Goal: Task Accomplishment & Management: Use online tool/utility

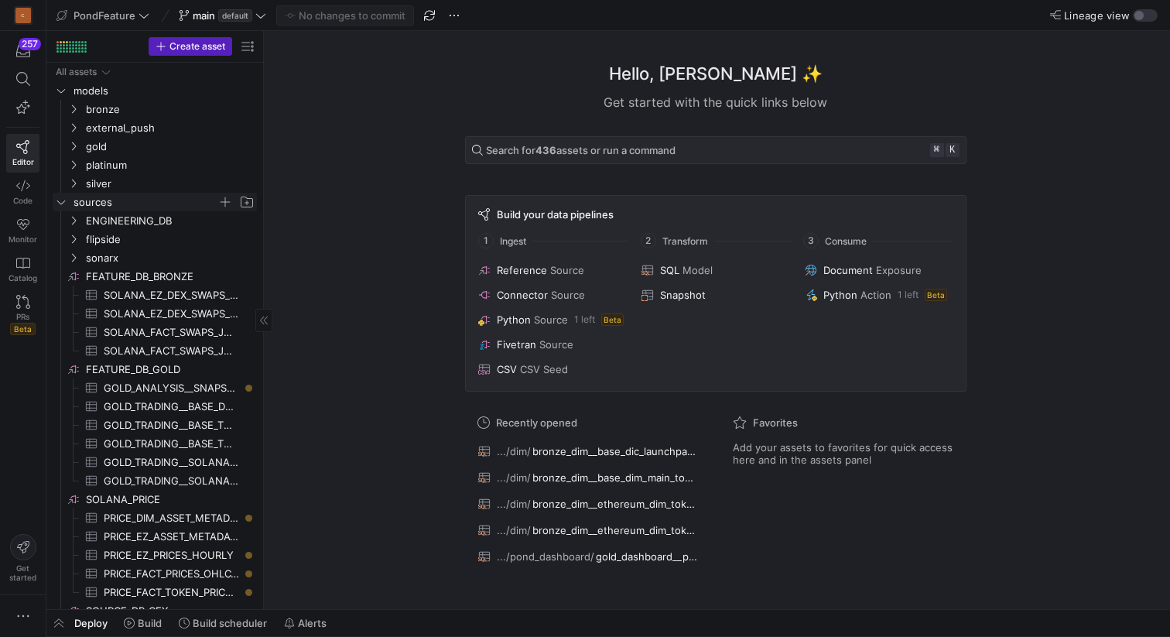
click at [63, 203] on icon "Press SPACE to select this row." at bounding box center [61, 201] width 11 height 9
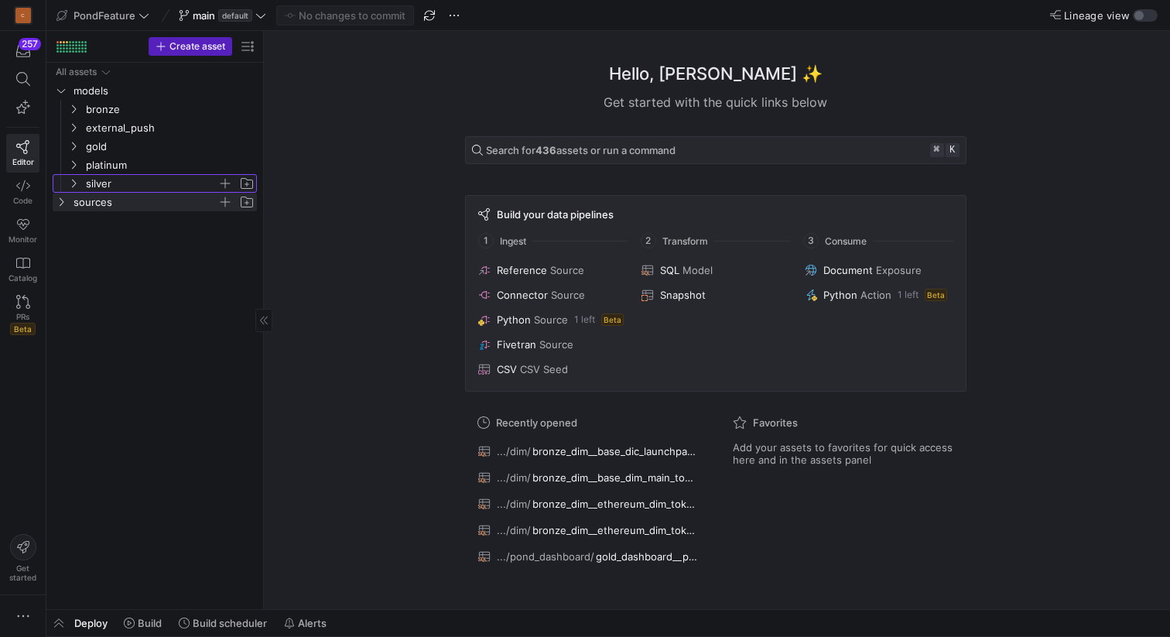
click at [78, 181] on icon "Press SPACE to select this row." at bounding box center [73, 183] width 11 height 9
click at [74, 187] on icon at bounding box center [73, 183] width 11 height 9
click at [58, 620] on span "button" at bounding box center [58, 623] width 25 height 26
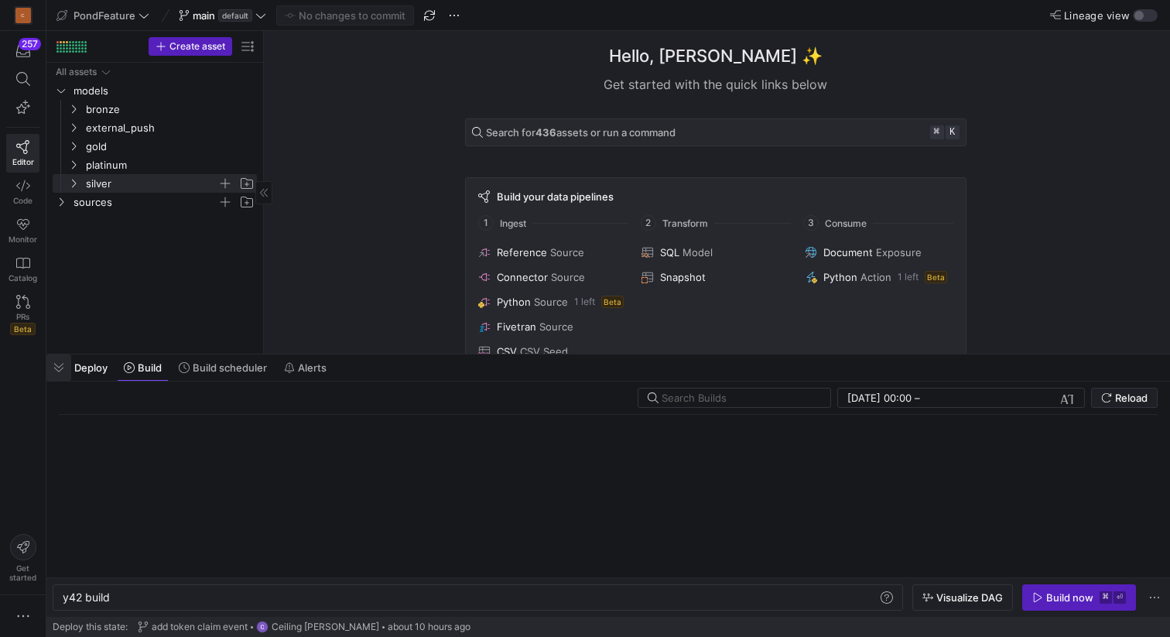
scroll to position [0, 46]
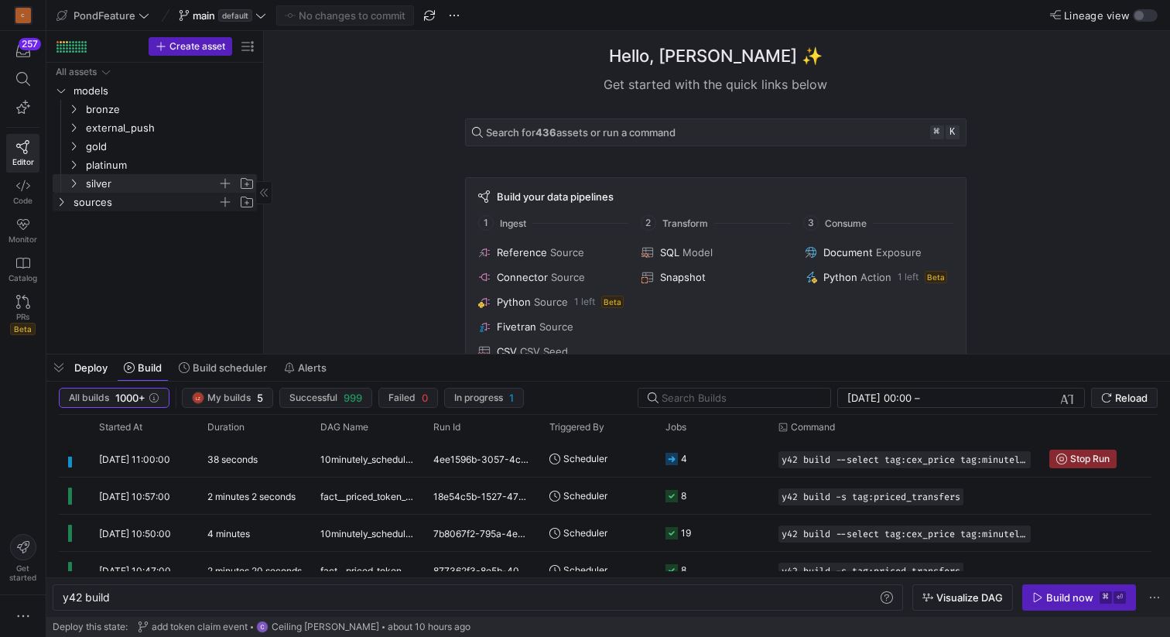
click at [63, 203] on icon "Press SPACE to select this row." at bounding box center [61, 201] width 11 height 9
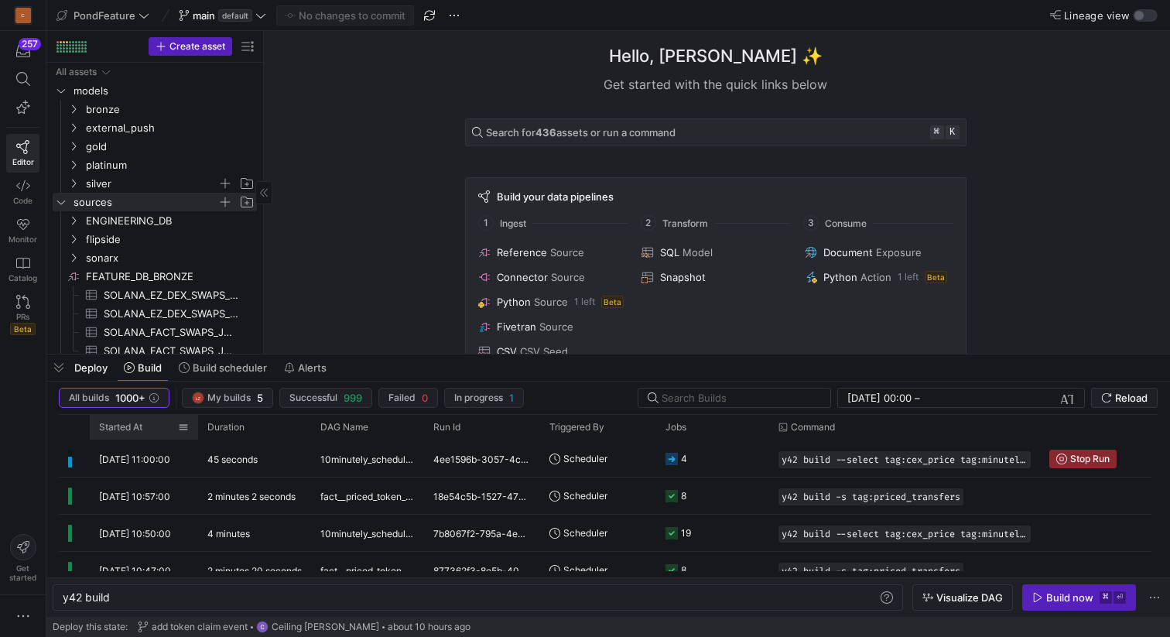
click at [149, 417] on div "Started At" at bounding box center [144, 427] width 90 height 25
click at [148, 424] on div "Started At" at bounding box center [138, 427] width 79 height 17
click at [148, 424] on span at bounding box center [150, 427] width 17 height 11
click at [58, 371] on span "button" at bounding box center [58, 367] width 25 height 26
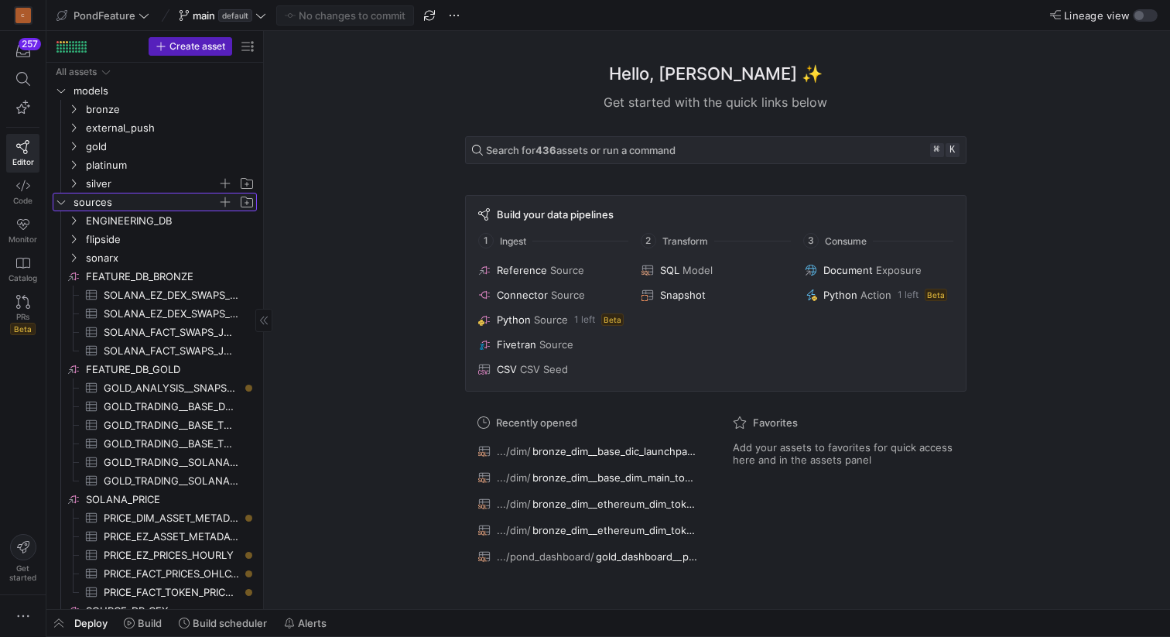
click at [58, 202] on icon "Press SPACE to select this row." at bounding box center [61, 201] width 11 height 9
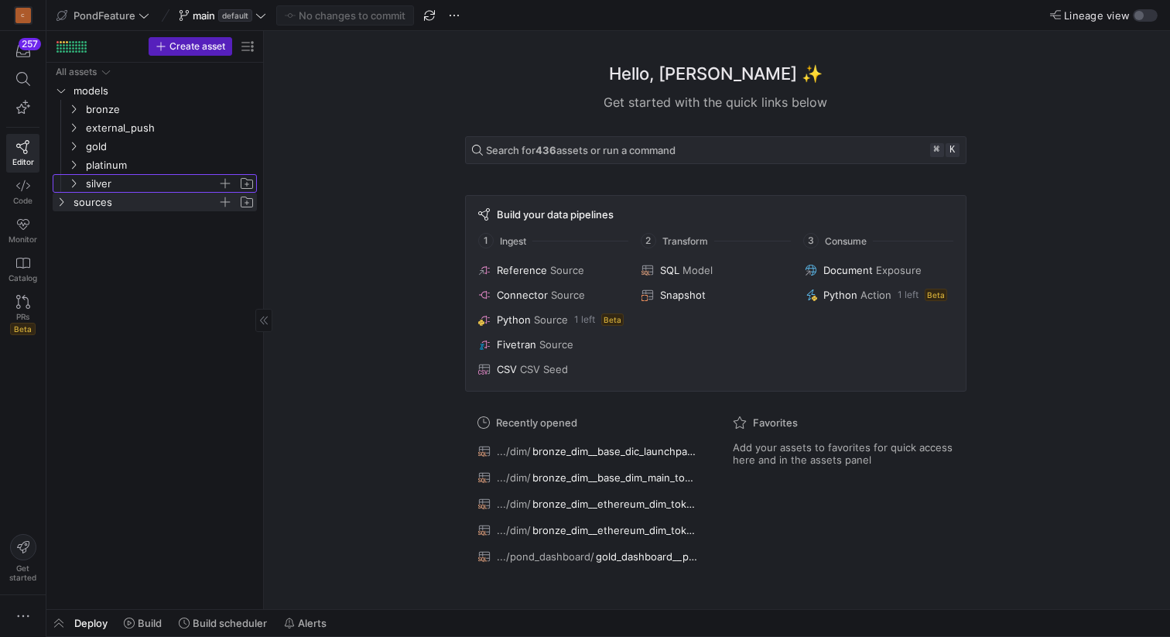
click at [74, 183] on icon "Press SPACE to select this row." at bounding box center [73, 183] width 11 height 9
click at [347, 289] on div "Hello, [PERSON_NAME] ✨ Get started with the quick links below Search for 436 as…" at bounding box center [715, 320] width 891 height 578
click at [77, 186] on icon "Press SPACE to select this row." at bounding box center [73, 183] width 11 height 9
click at [74, 160] on icon "Press SPACE to select this row." at bounding box center [73, 164] width 11 height 9
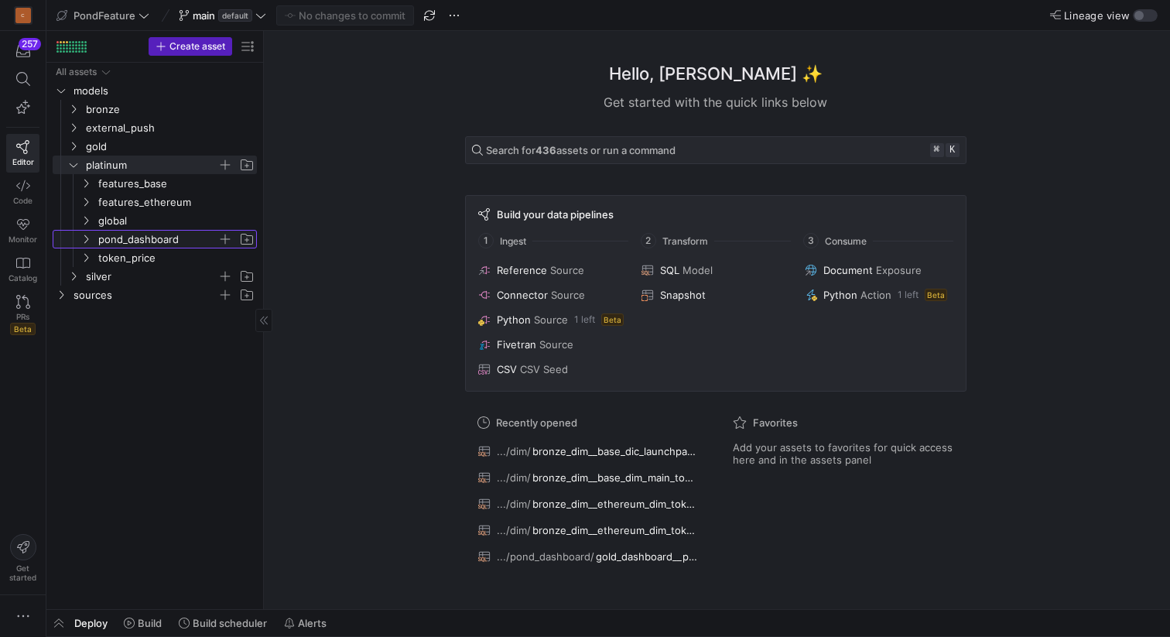
click at [97, 239] on span "pond_dashboard" at bounding box center [167, 239] width 178 height 17
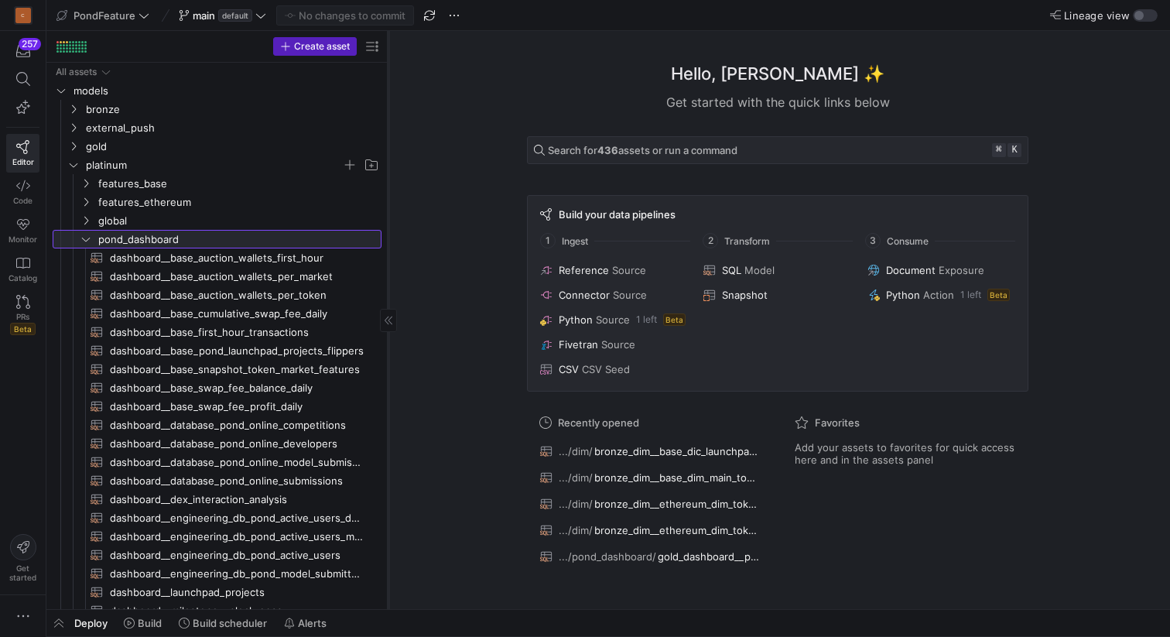
drag, startPoint x: 263, startPoint y: 204, endPoint x: 387, endPoint y: 200, distance: 123.9
click at [388, 200] on div at bounding box center [388, 320] width 1 height 578
click at [87, 242] on icon "Press SPACE to select this row." at bounding box center [85, 238] width 11 height 9
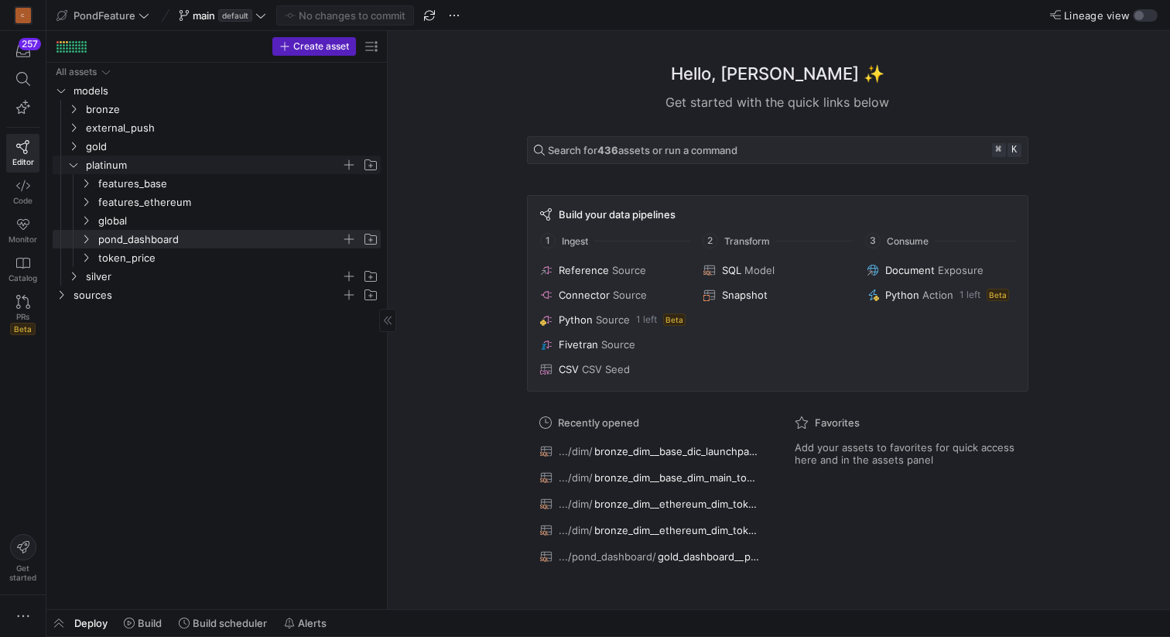
click at [74, 168] on icon "Press SPACE to select this row." at bounding box center [73, 164] width 11 height 9
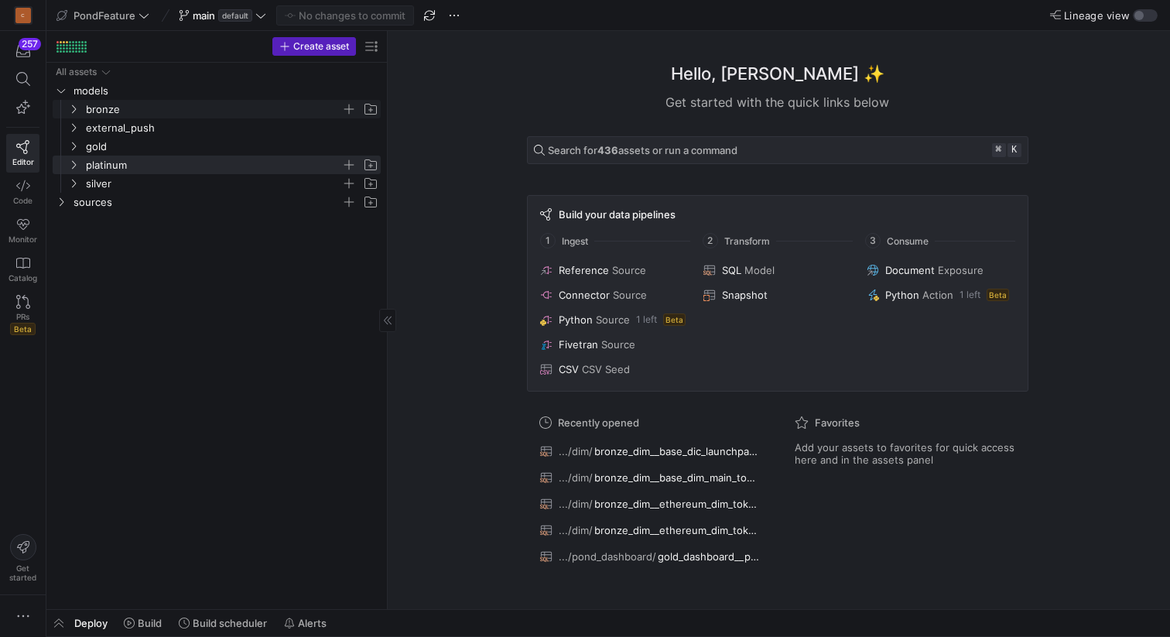
click at [74, 106] on icon "Press SPACE to select this row." at bounding box center [73, 108] width 11 height 9
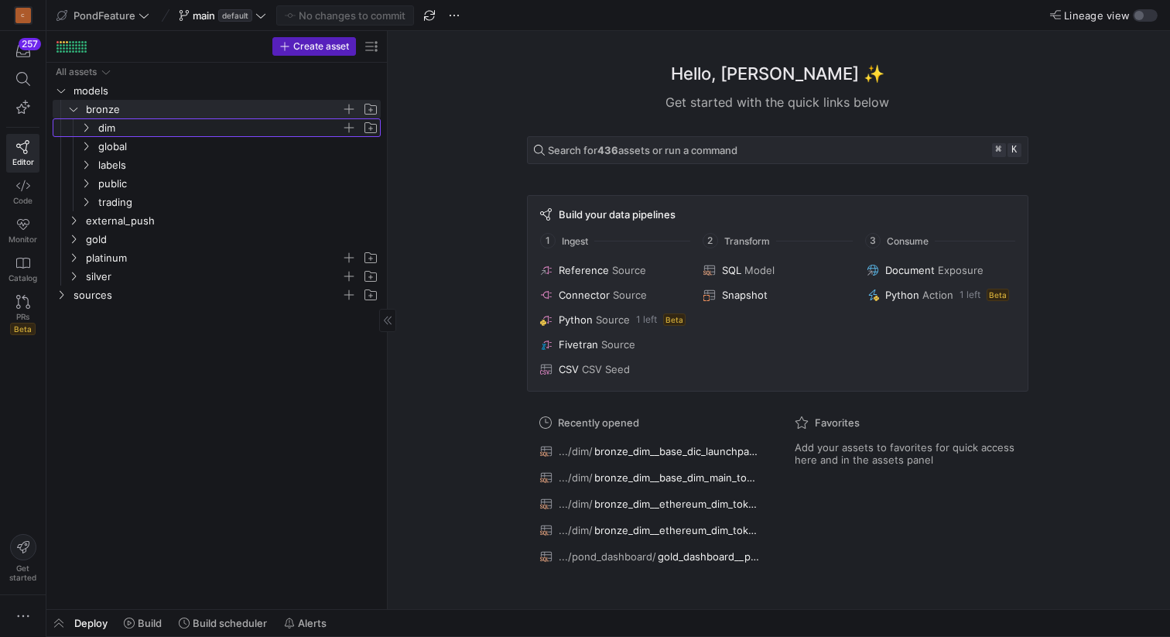
click at [90, 125] on icon "Press SPACE to select this row." at bounding box center [85, 127] width 11 height 9
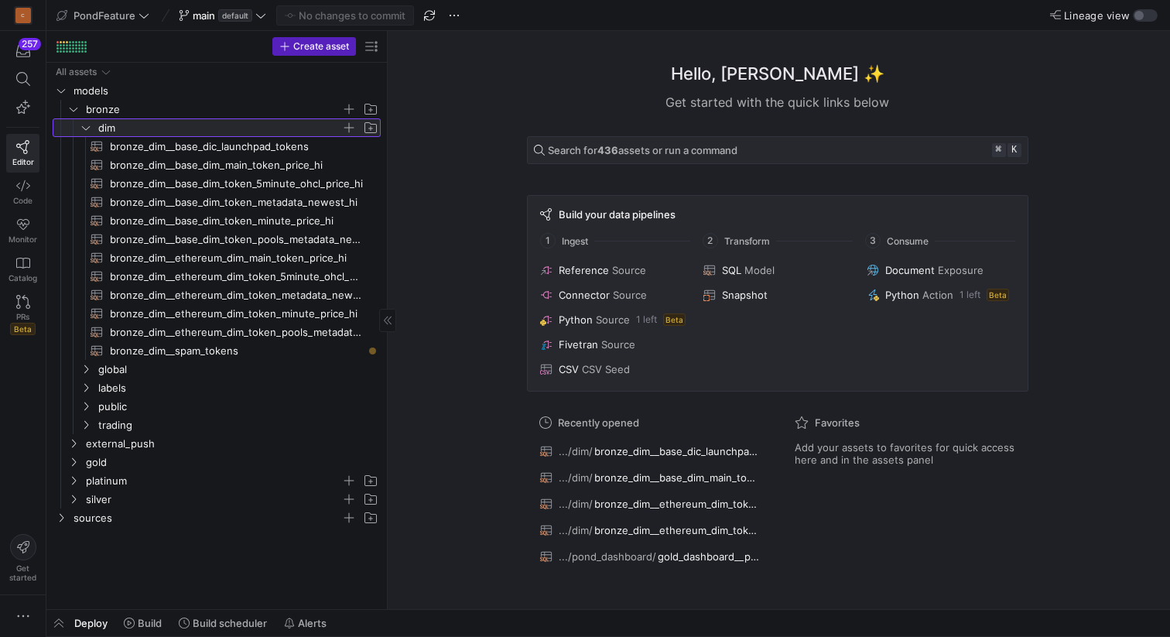
click at [90, 125] on icon at bounding box center [85, 127] width 11 height 9
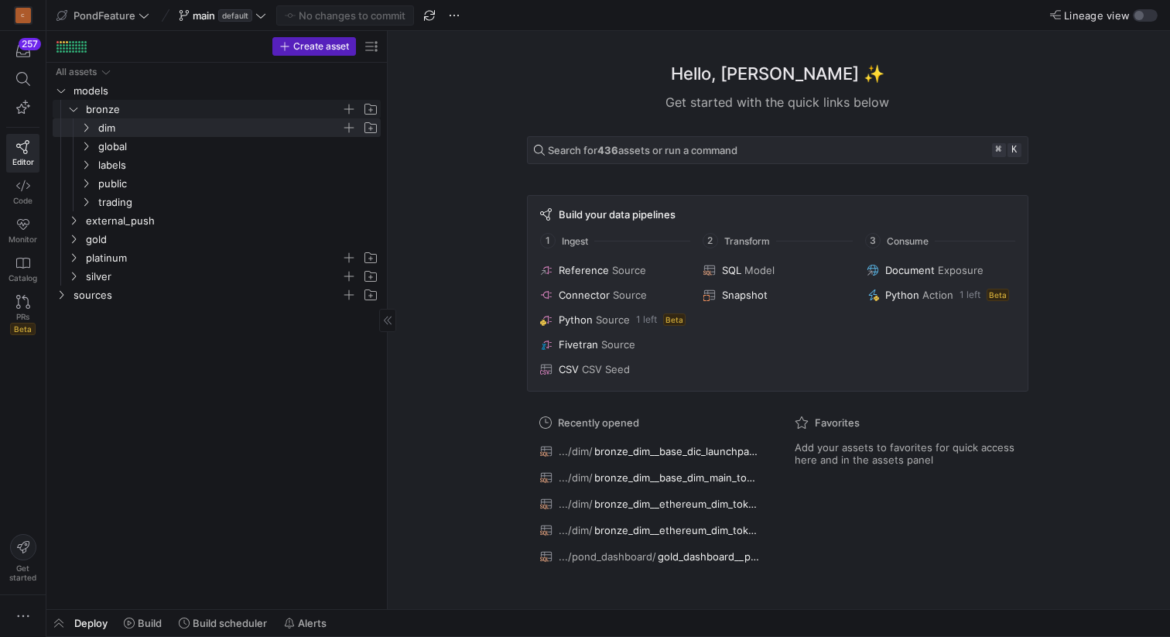
click at [74, 111] on icon "Press SPACE to select this row." at bounding box center [73, 108] width 11 height 9
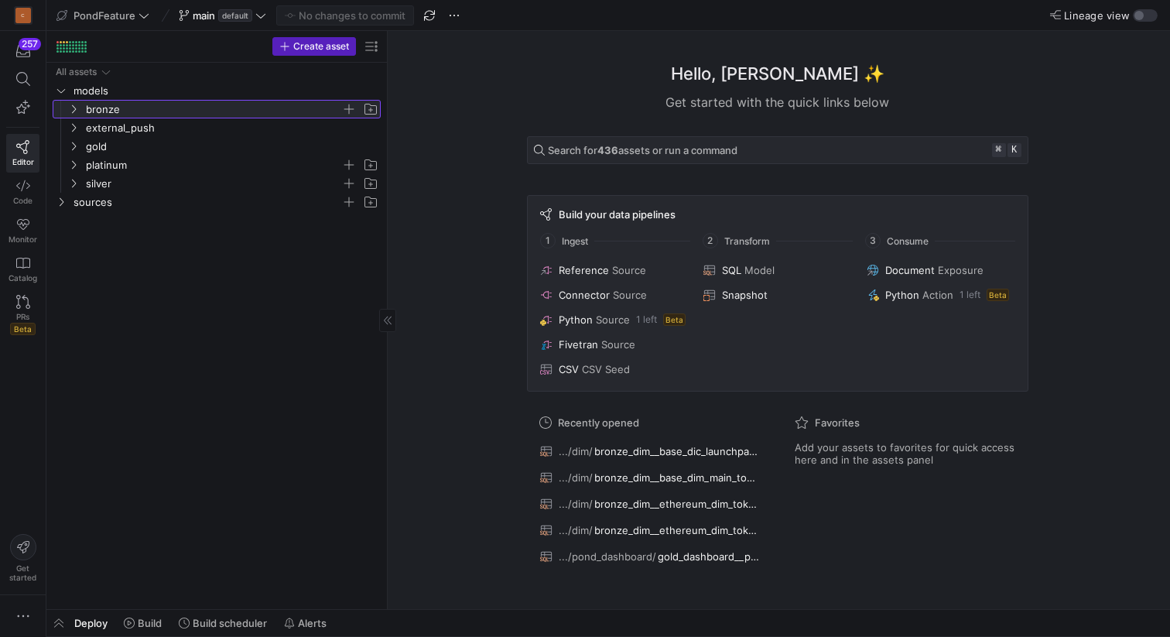
click at [74, 111] on icon at bounding box center [73, 108] width 11 height 9
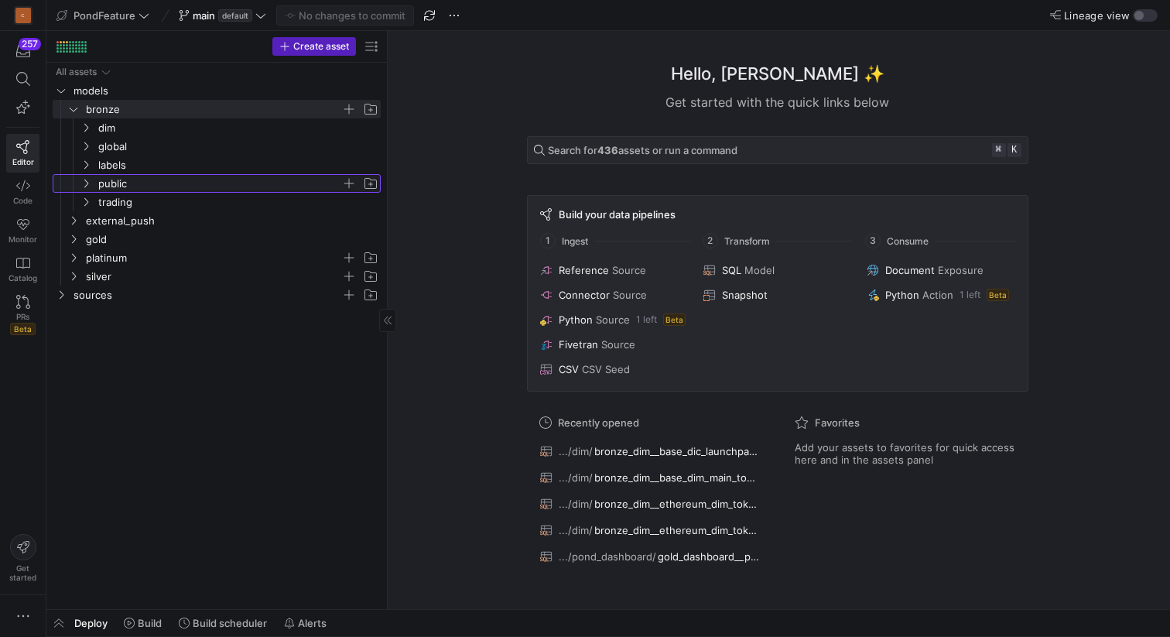
click at [84, 183] on icon "Press SPACE to select this row." at bounding box center [85, 183] width 11 height 9
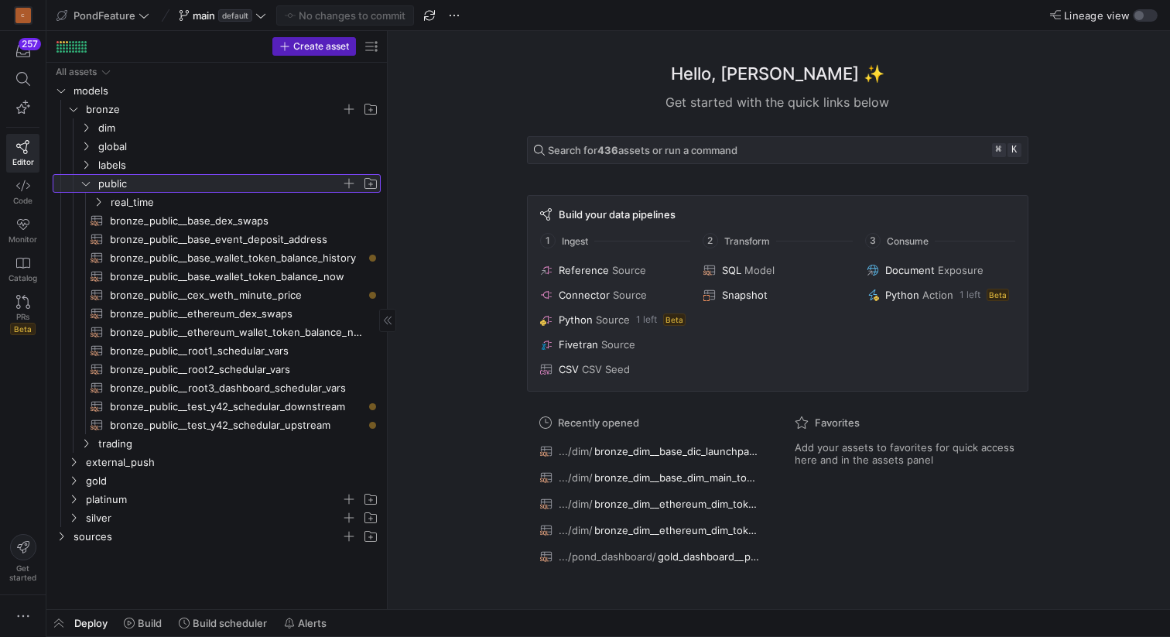
click at [77, 178] on link "public" at bounding box center [217, 183] width 328 height 19
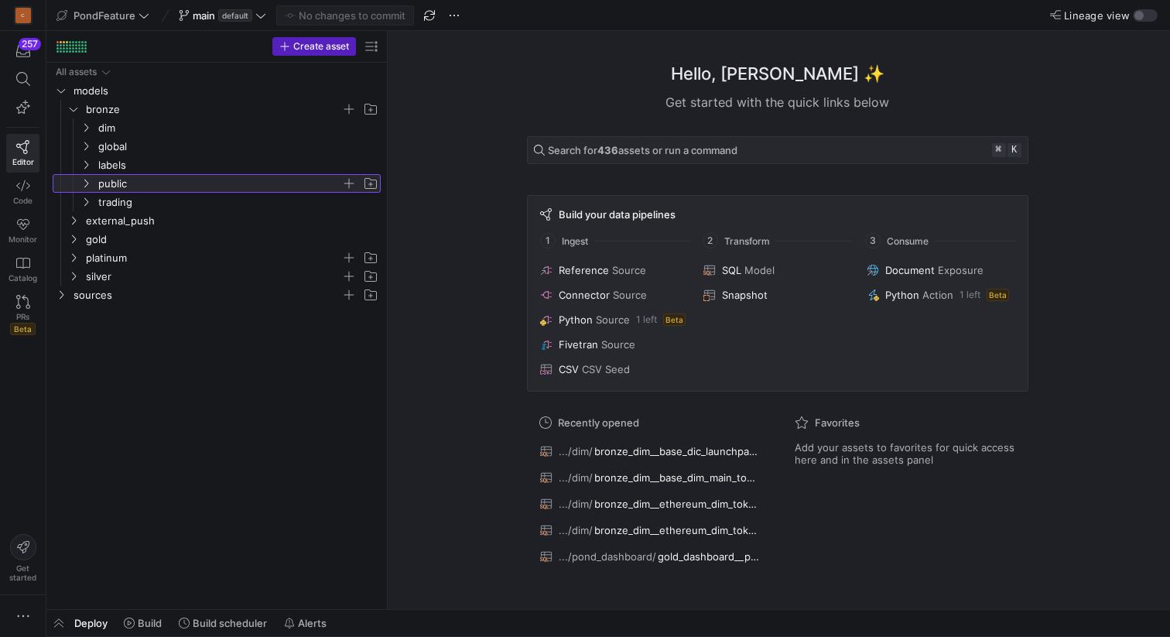
click at [89, 180] on icon at bounding box center [85, 183] width 11 height 9
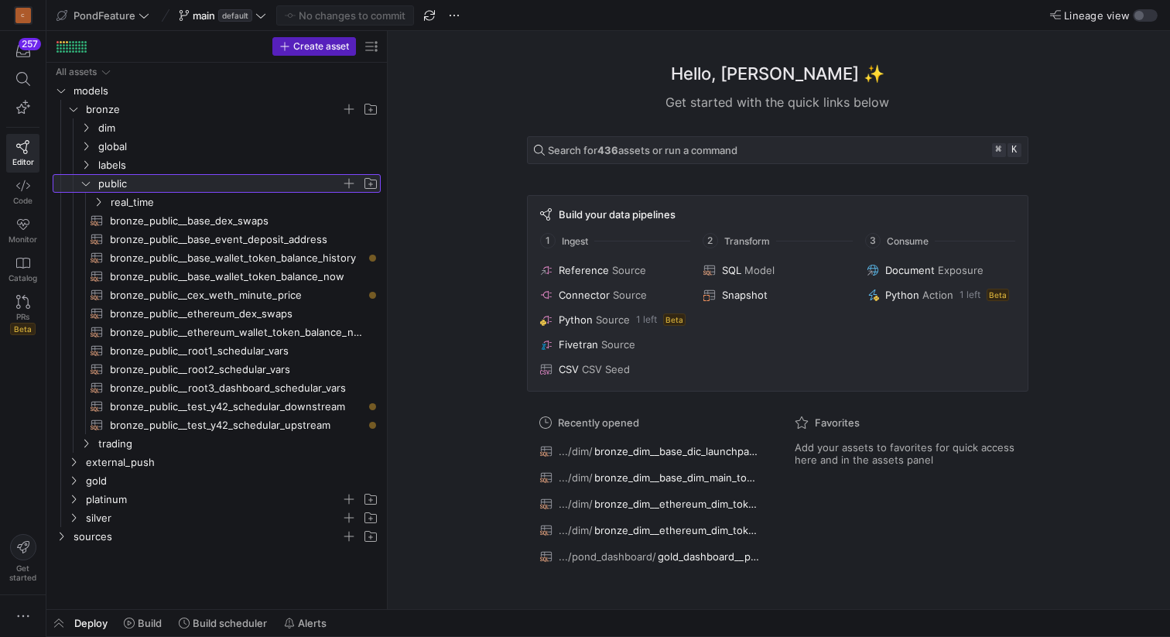
click at [351, 179] on span "button" at bounding box center [348, 183] width 15 height 15
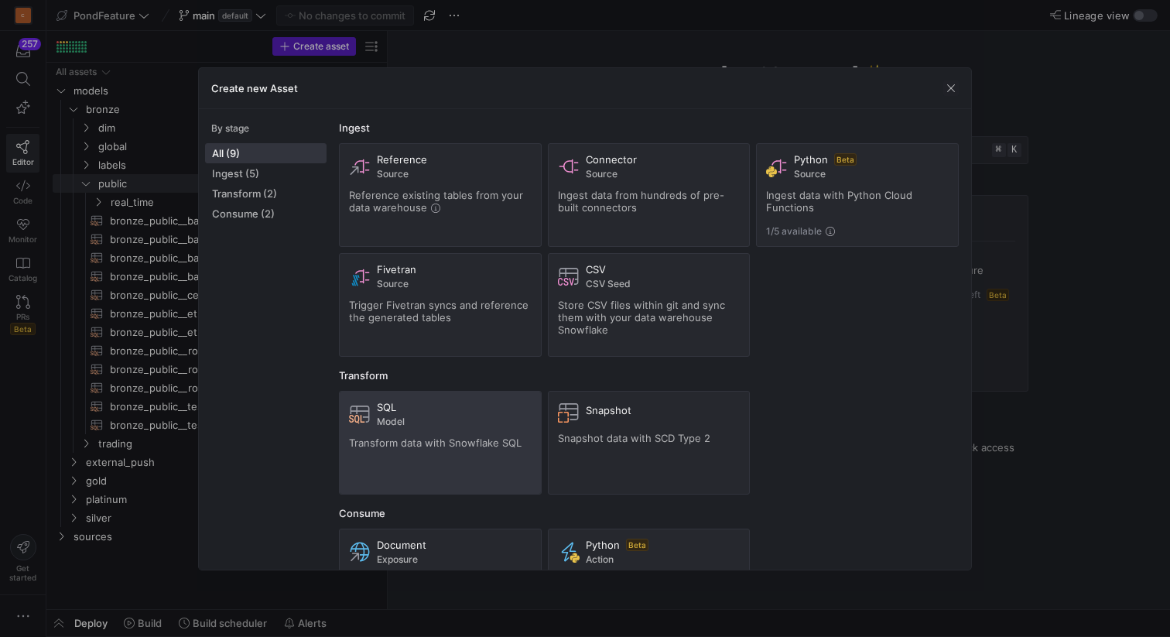
click at [433, 414] on div "SQL Model" at bounding box center [454, 414] width 155 height 26
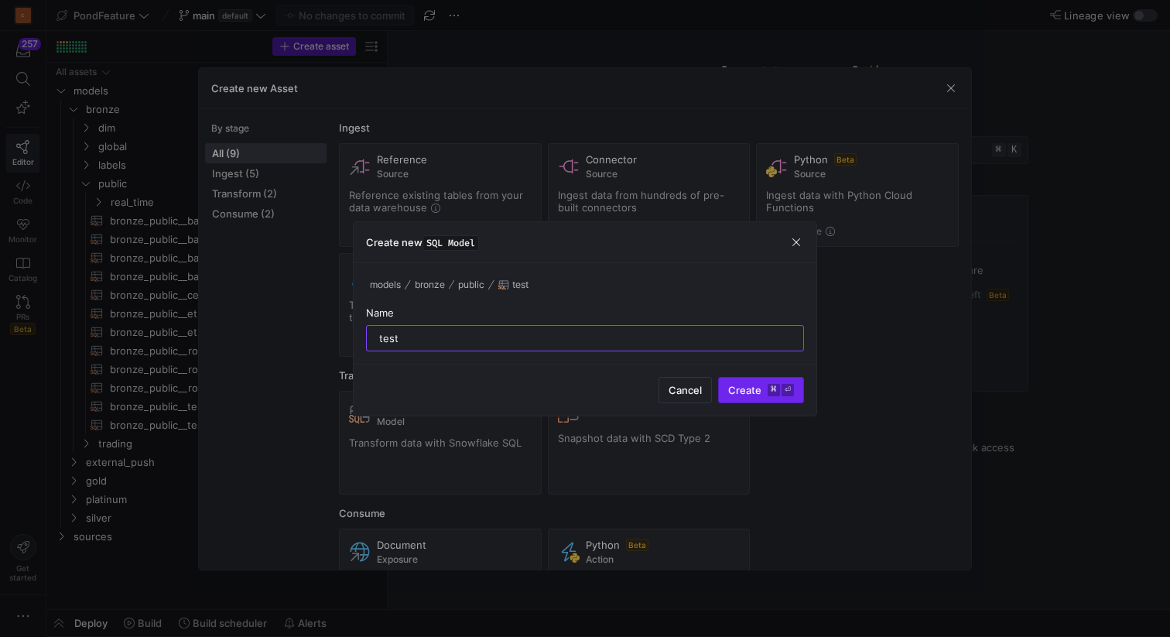
type input "test"
click at [754, 396] on span "submit" at bounding box center [761, 390] width 84 height 25
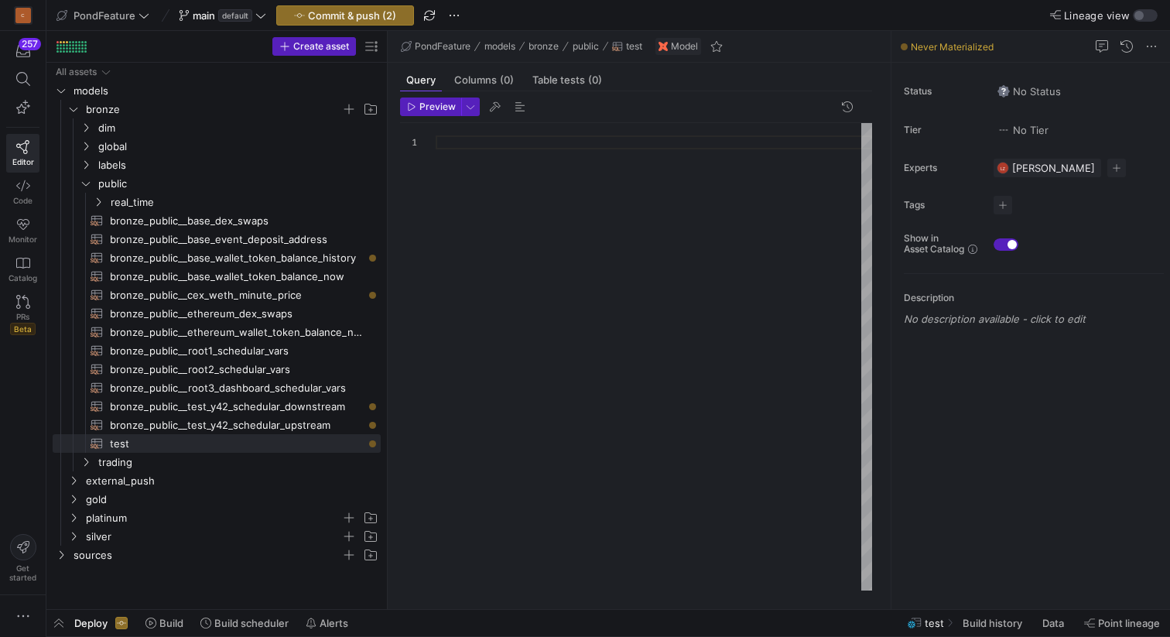
click at [599, 292] on div at bounding box center [654, 356] width 436 height 467
click at [613, 170] on div "SELECT * FROM { { source ( 'SOURCE_DB_DIC' , 'DIC_DIC_LAUNCHPAD_TOKENS' ) } }" at bounding box center [654, 356] width 436 height 467
type textarea "SELECT * FROM {{ source('SOURCE_DB_DIC', 'DIC_DIC_LAUNCHPAD_TOKENS') }}"
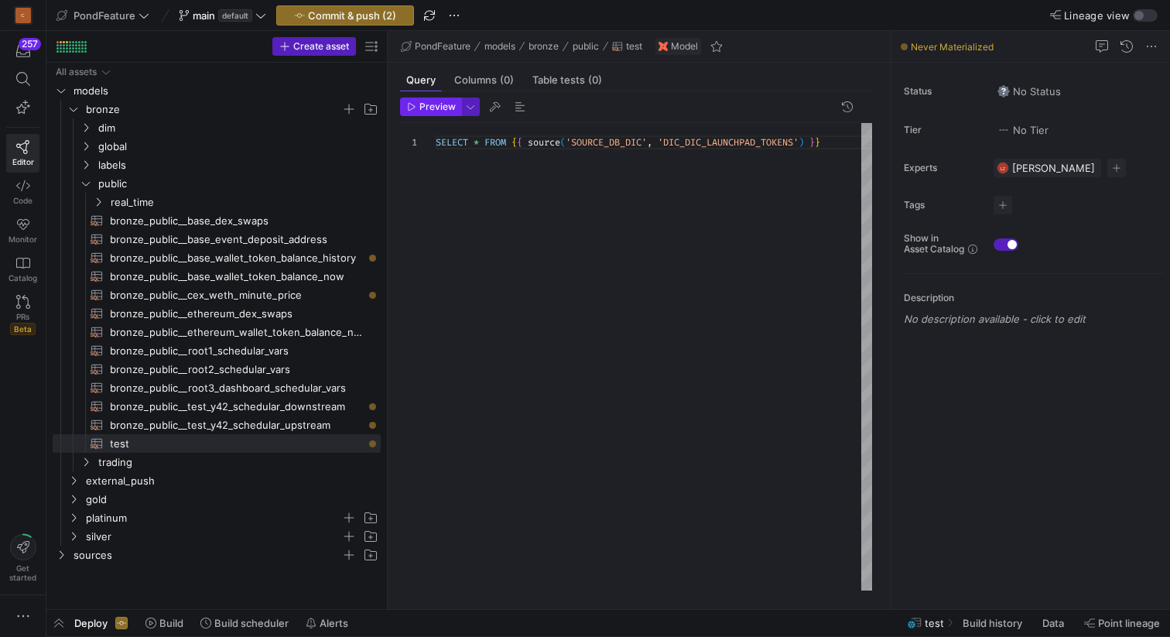
click at [433, 108] on span "Preview" at bounding box center [437, 106] width 36 height 11
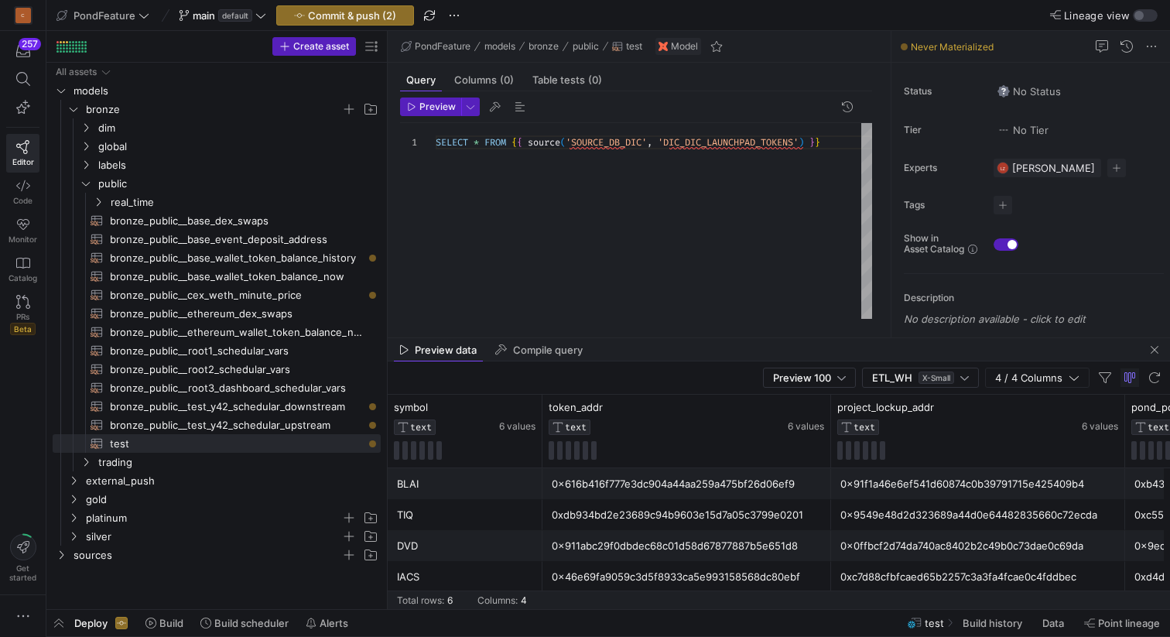
scroll to position [51, 0]
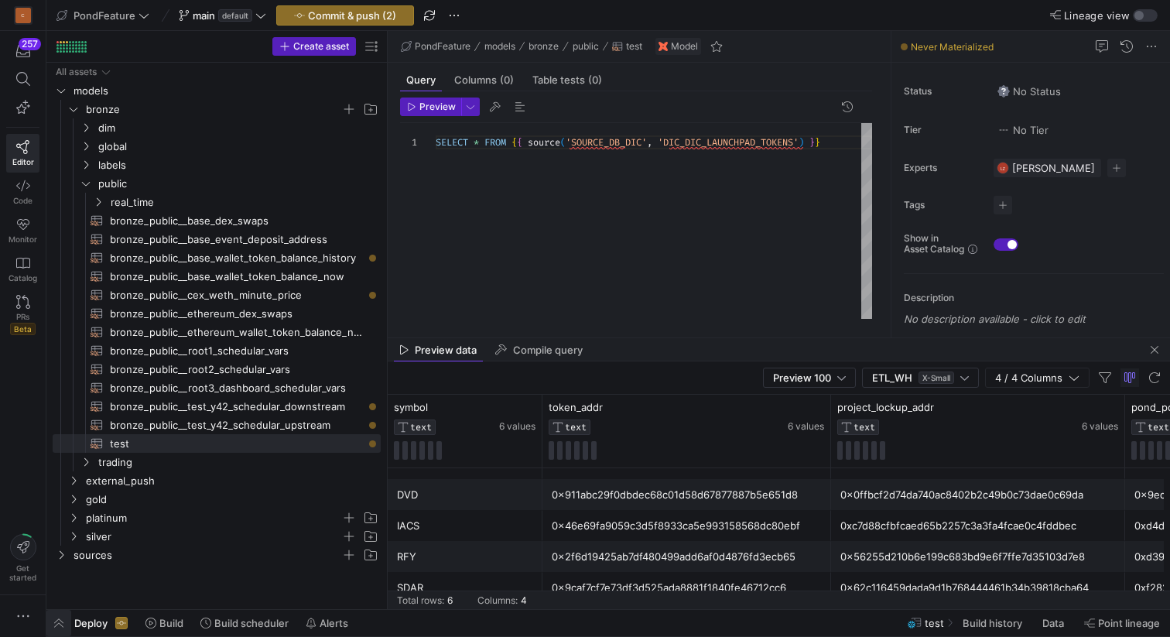
click at [59, 621] on span "button" at bounding box center [58, 623] width 25 height 26
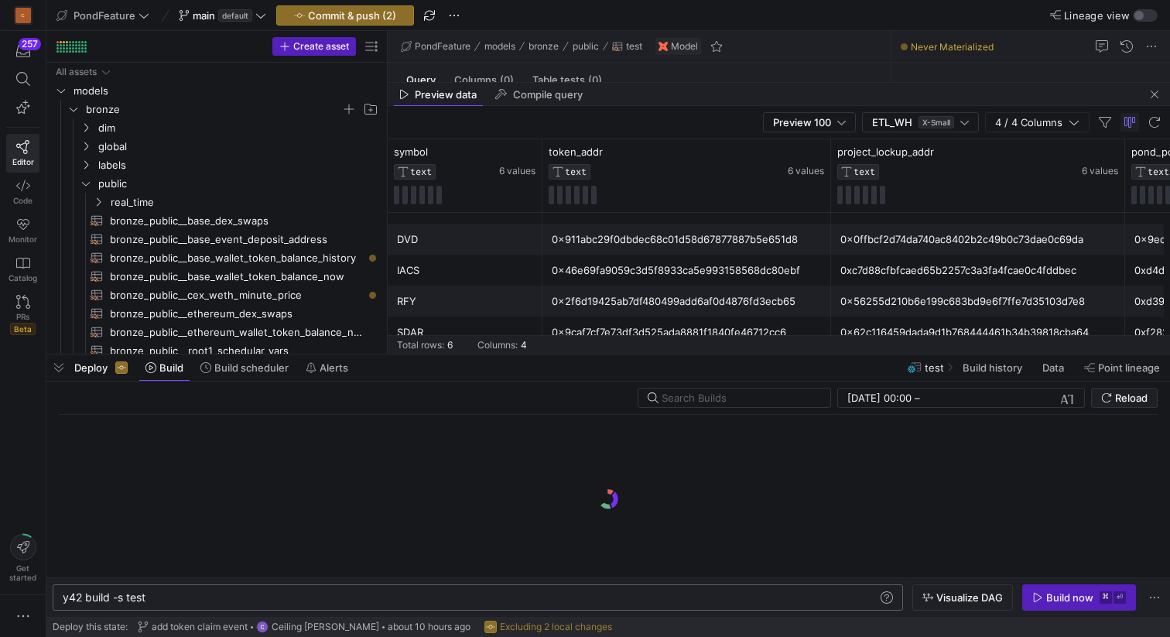
scroll to position [0, 83]
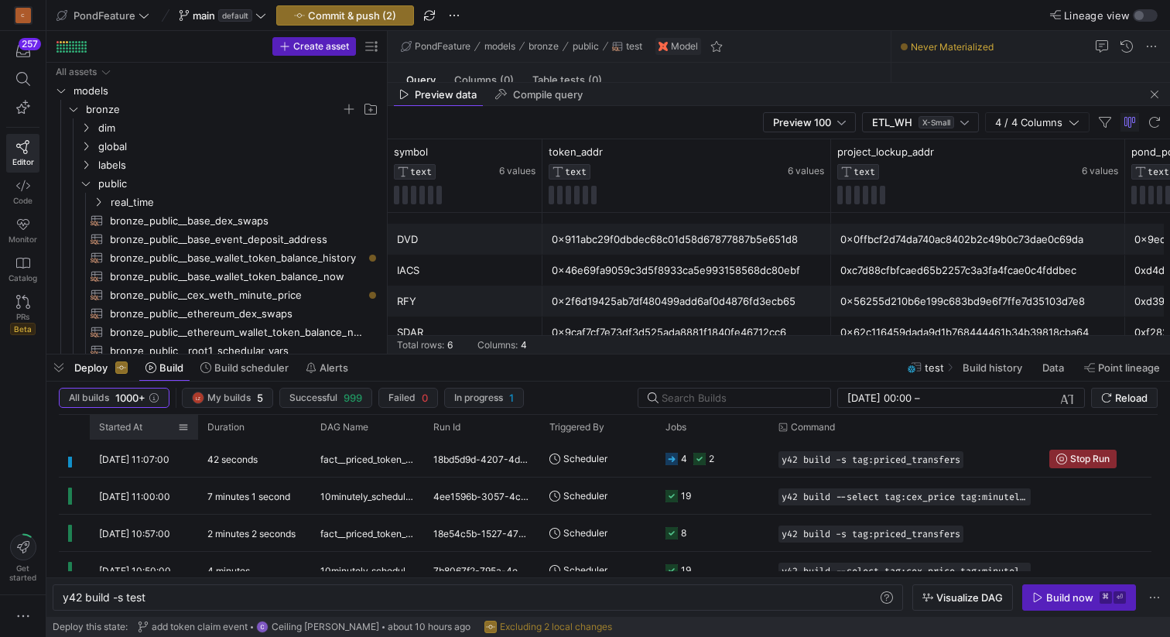
click at [141, 423] on span "Started At" at bounding box center [120, 427] width 43 height 11
click at [1153, 93] on span "button" at bounding box center [1154, 94] width 19 height 19
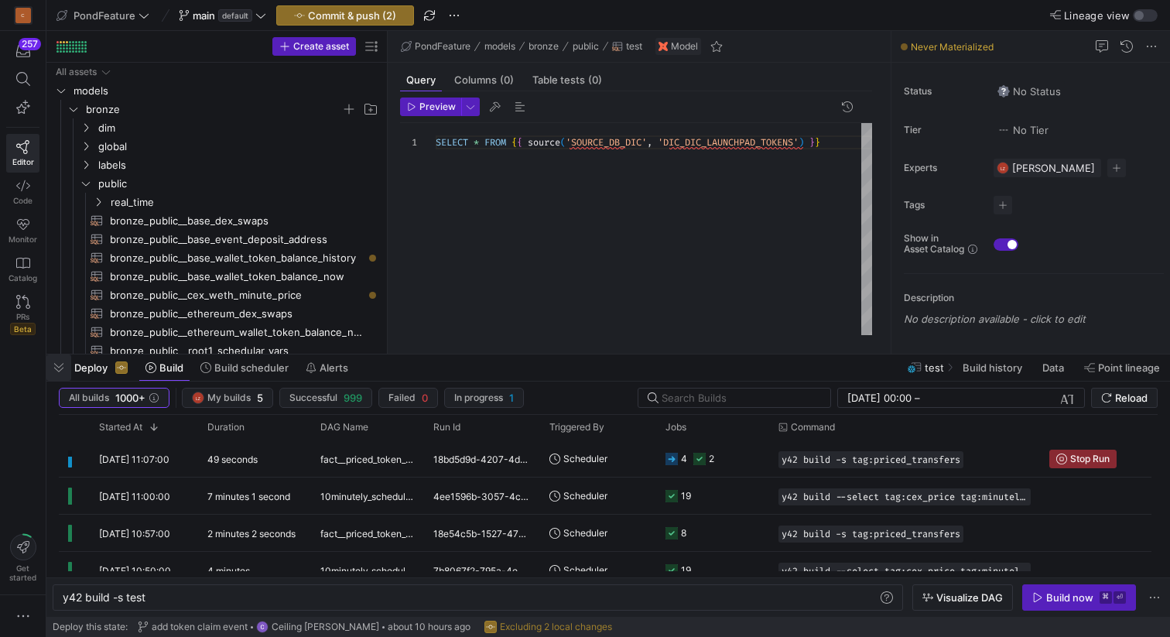
click at [62, 368] on span "button" at bounding box center [58, 367] width 25 height 26
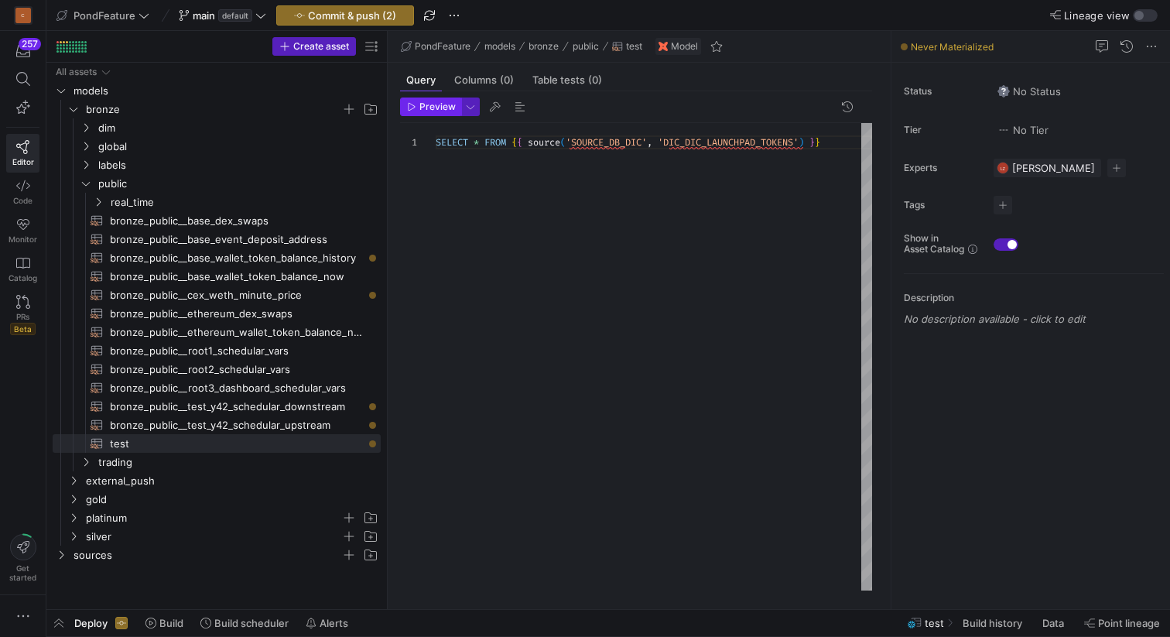
click at [426, 108] on span "Preview" at bounding box center [437, 106] width 36 height 11
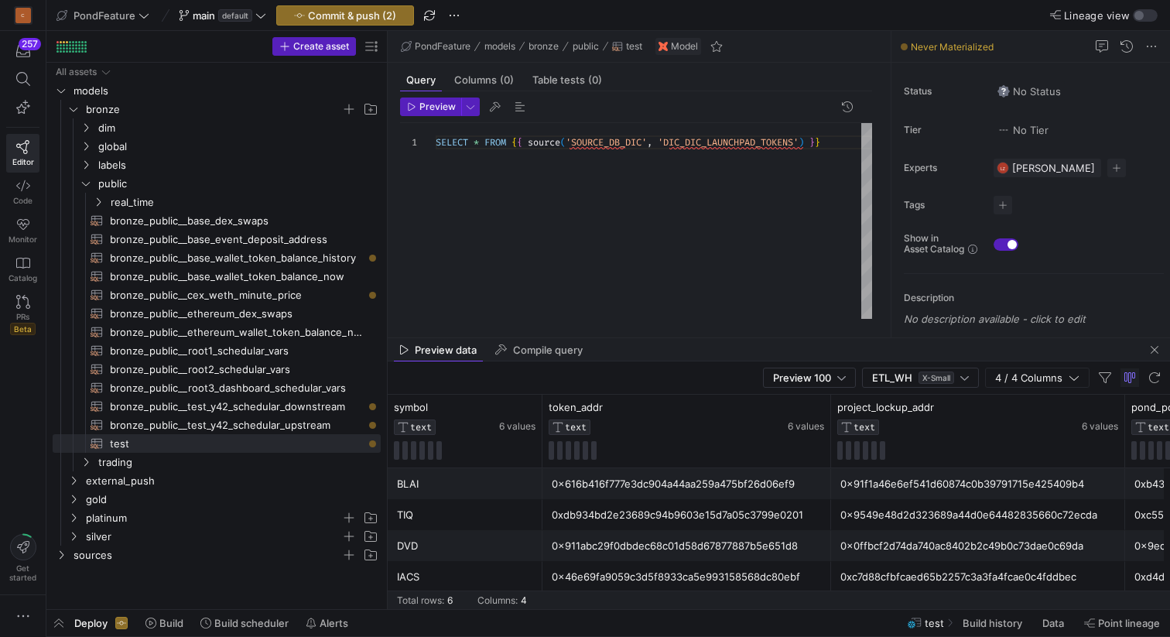
scroll to position [51, 0]
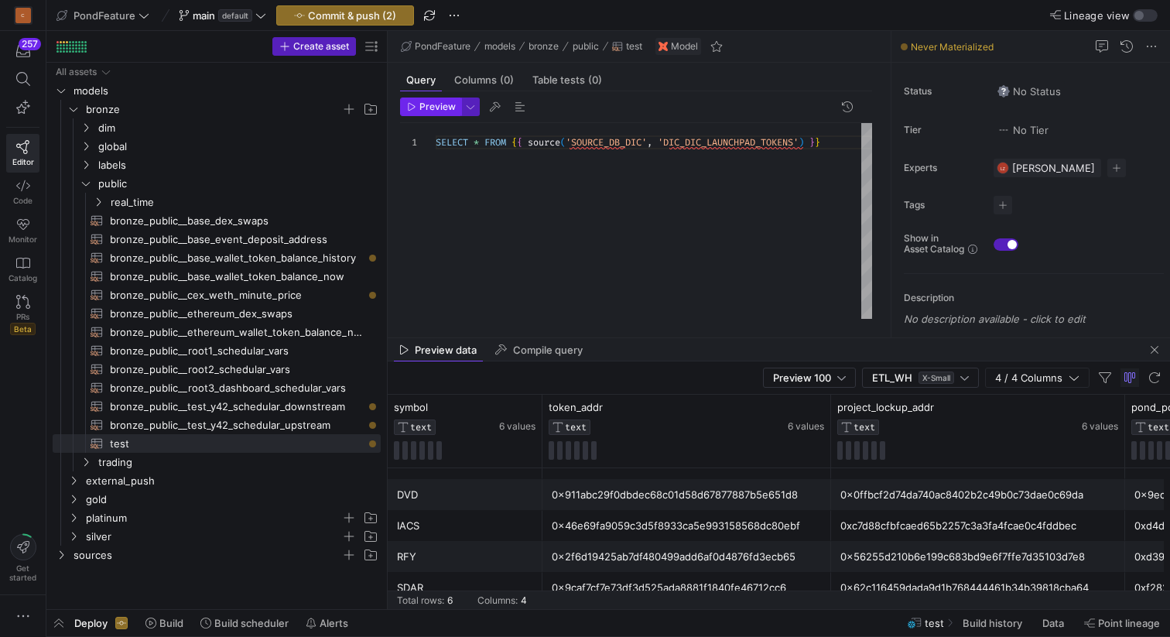
click at [428, 105] on span "Preview" at bounding box center [437, 106] width 36 height 11
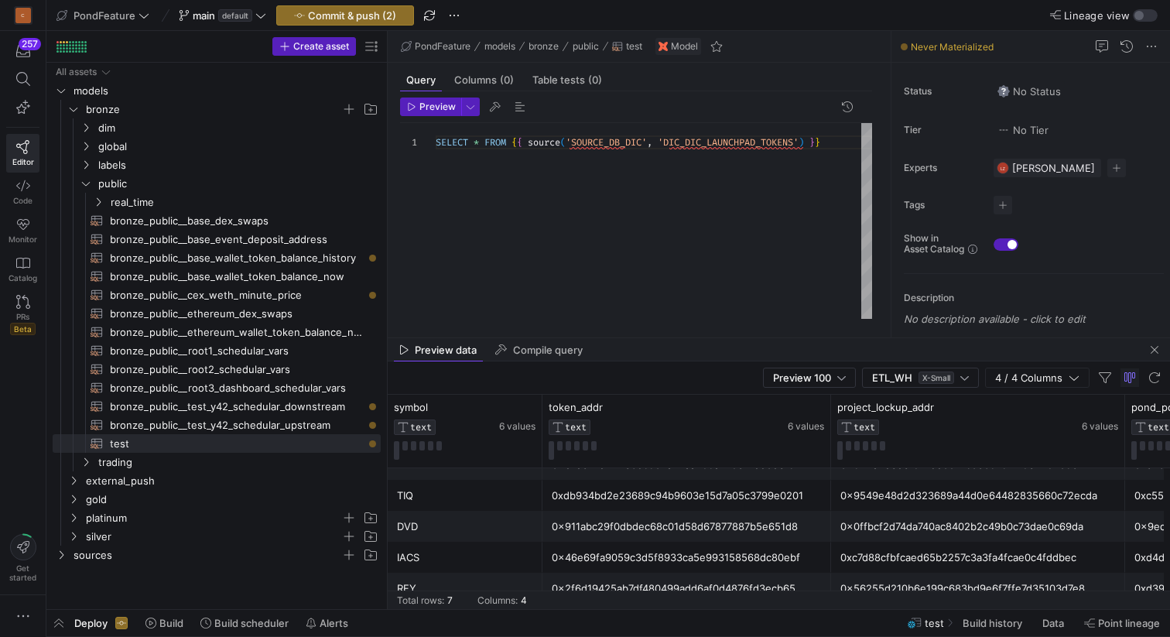
scroll to position [0, 0]
click at [414, 111] on span "Preview" at bounding box center [431, 106] width 49 height 11
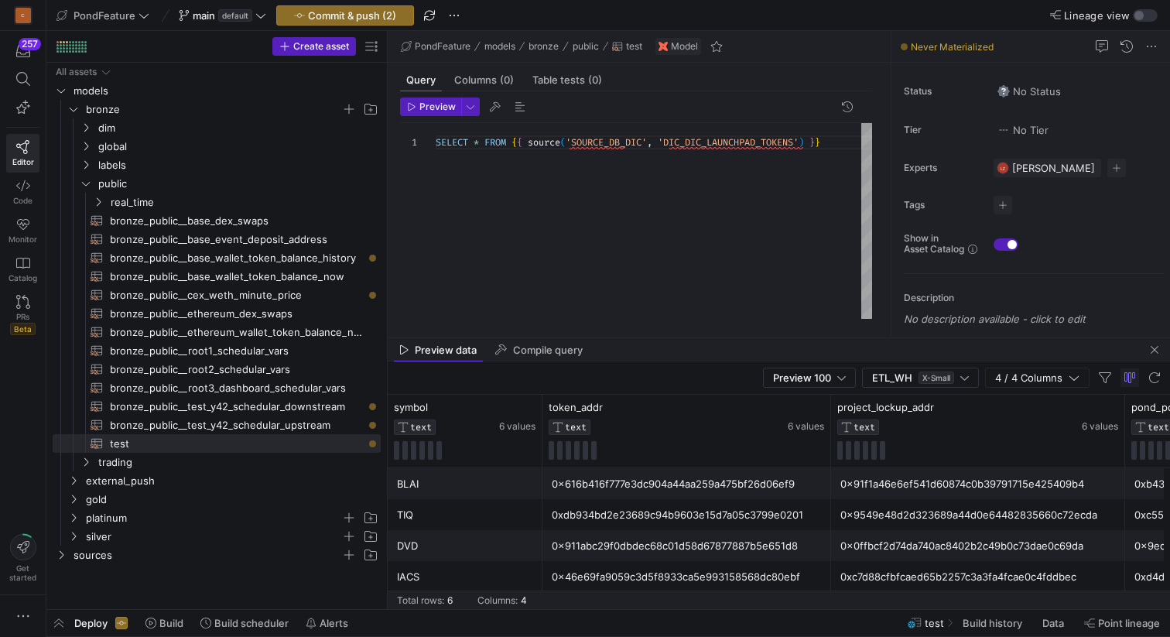
click at [658, 212] on div "SELECT * FROM { { source ( 'SOURCE_DB_DIC' , 'DIC_DIC_LAUNCHPAD_TOKENS' ) } }" at bounding box center [654, 221] width 436 height 196
click at [456, 12] on span "button" at bounding box center [454, 15] width 19 height 19
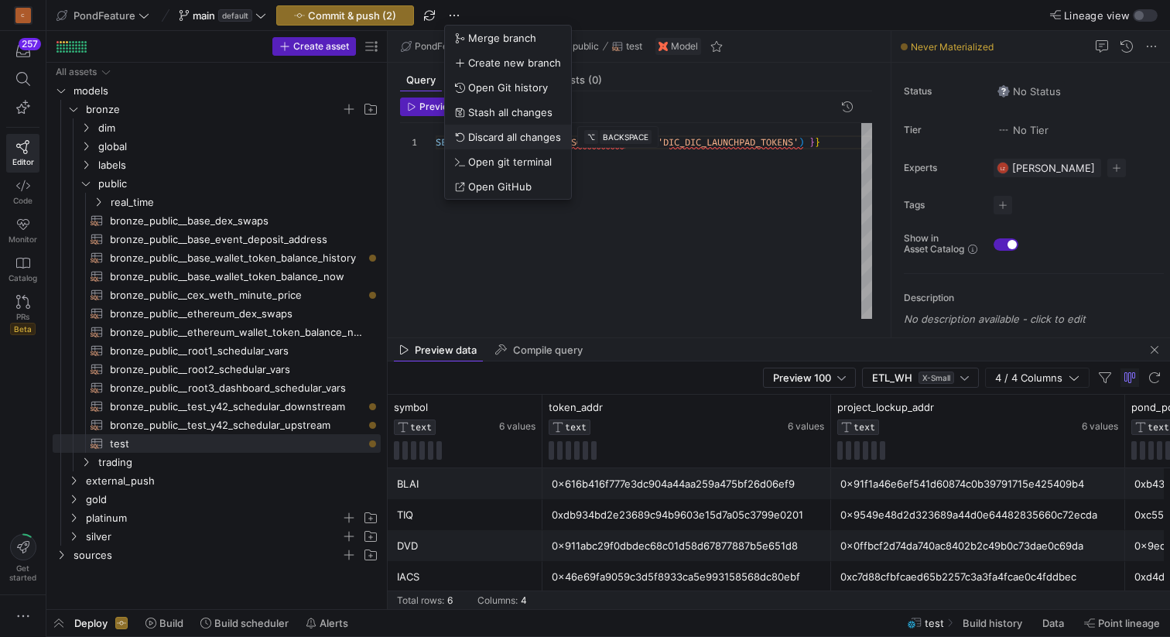
click at [489, 135] on span "Discard all changes" at bounding box center [514, 137] width 93 height 12
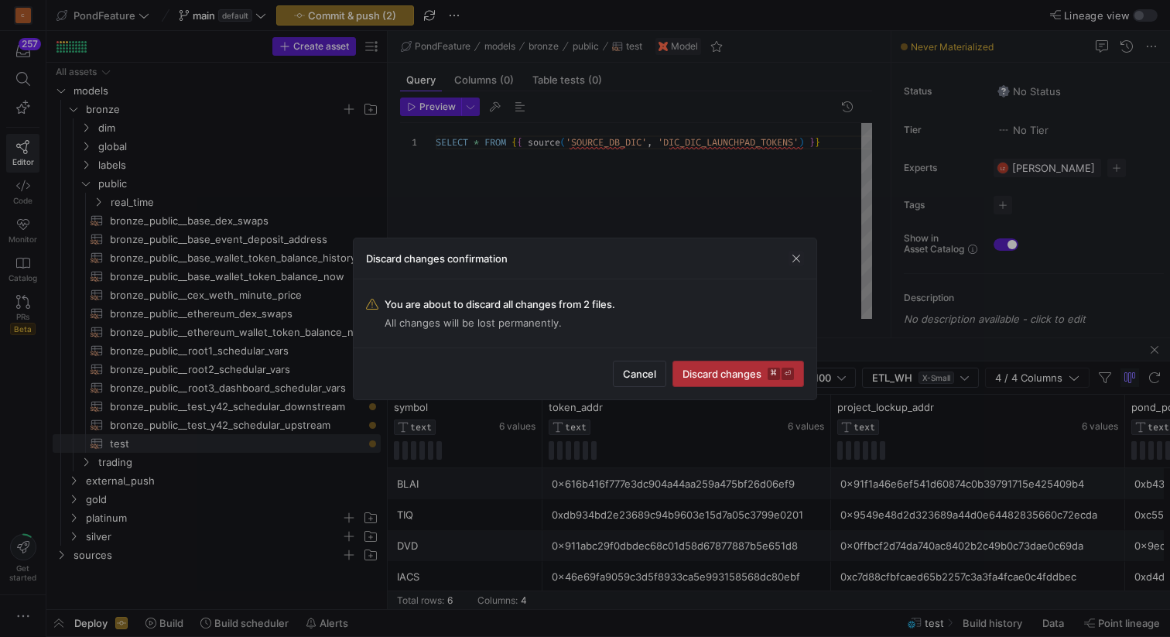
click at [718, 375] on span "Discard changes ⌘ ⏎" at bounding box center [737, 374] width 111 height 12
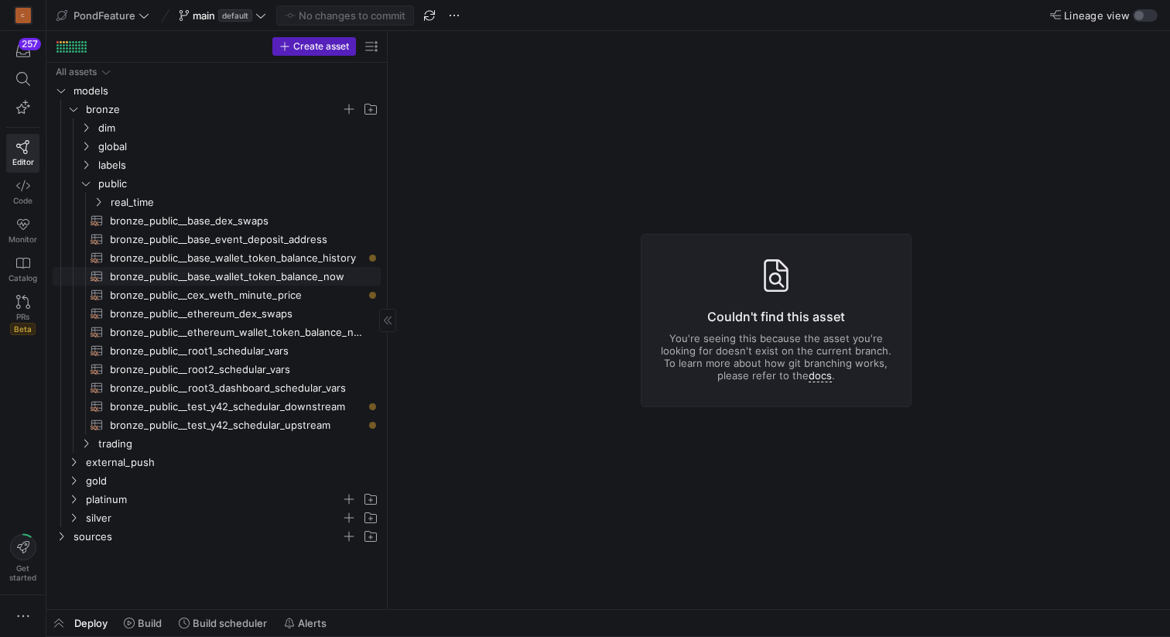
click at [300, 273] on span "bronze_public__base_wallet_token_balance_now​​​​​​​​​​" at bounding box center [236, 277] width 253 height 18
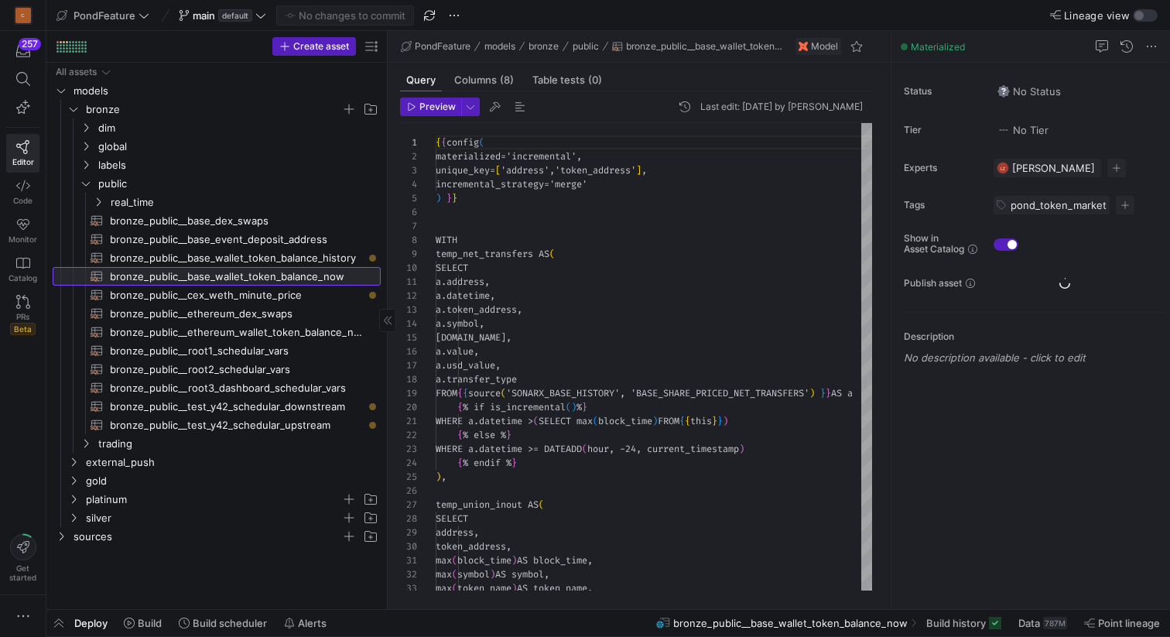
scroll to position [139, 0]
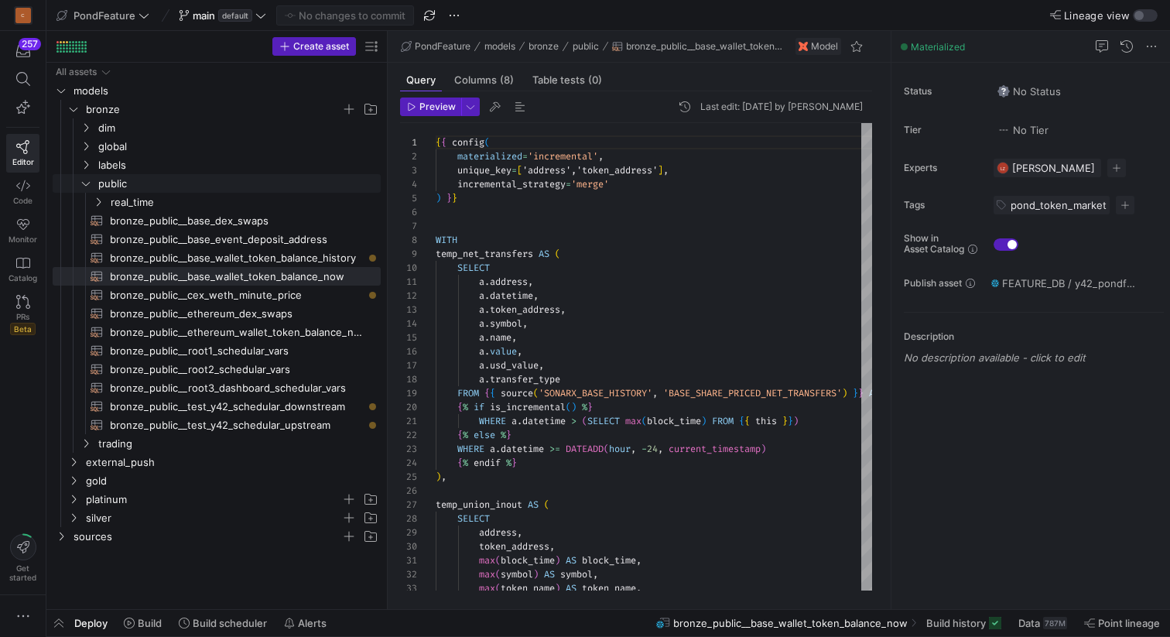
click at [84, 183] on icon "Press SPACE to select this row." at bounding box center [86, 184] width 8 height 4
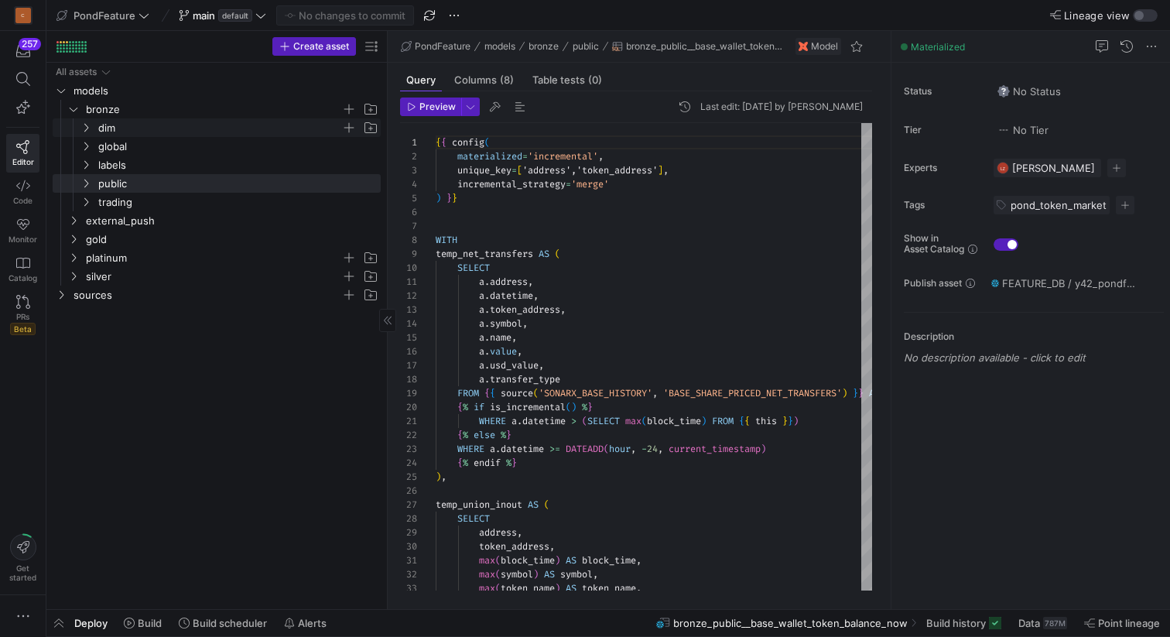
click at [88, 130] on icon "Press SPACE to select this row." at bounding box center [85, 127] width 11 height 9
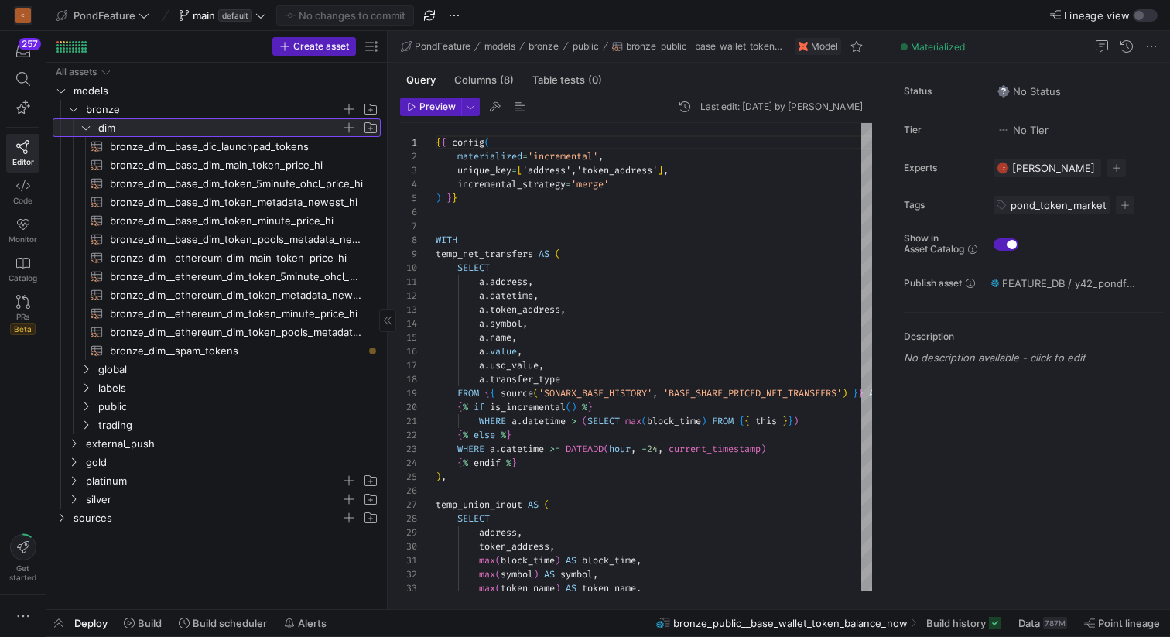
click at [88, 129] on icon at bounding box center [85, 127] width 11 height 9
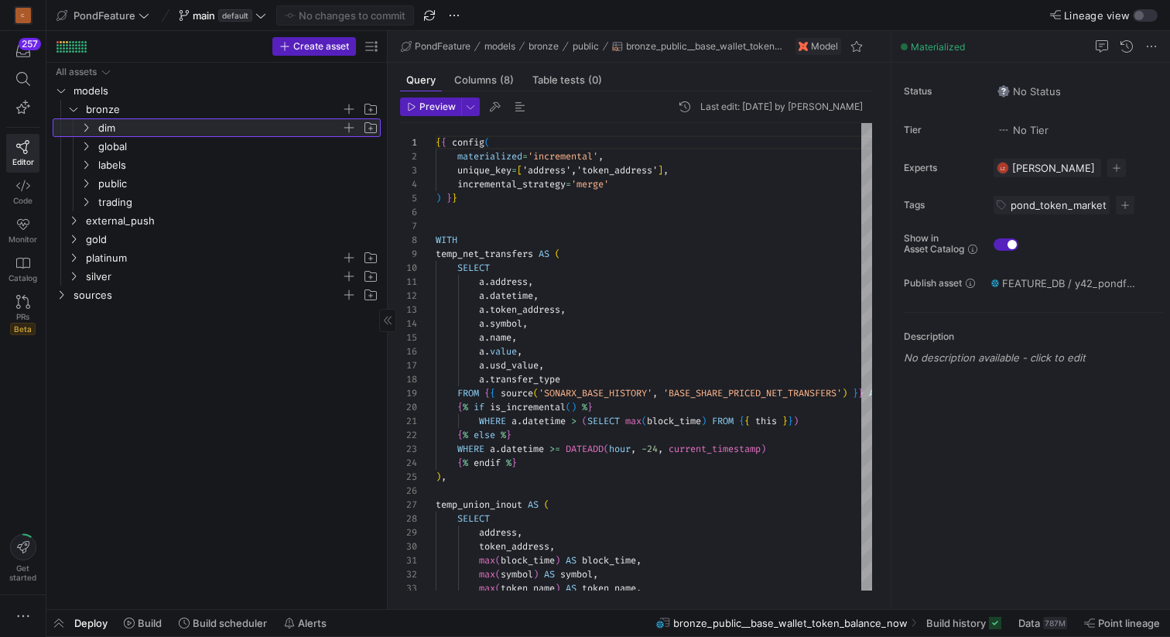
click at [88, 129] on icon at bounding box center [85, 127] width 11 height 9
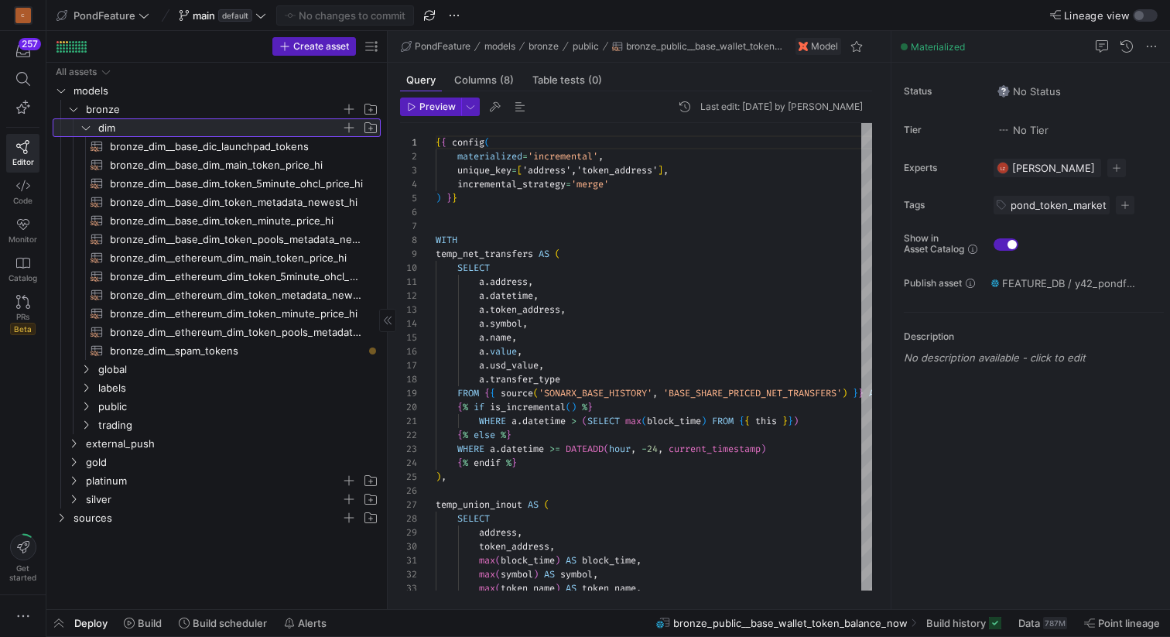
click at [88, 129] on icon at bounding box center [85, 127] width 11 height 9
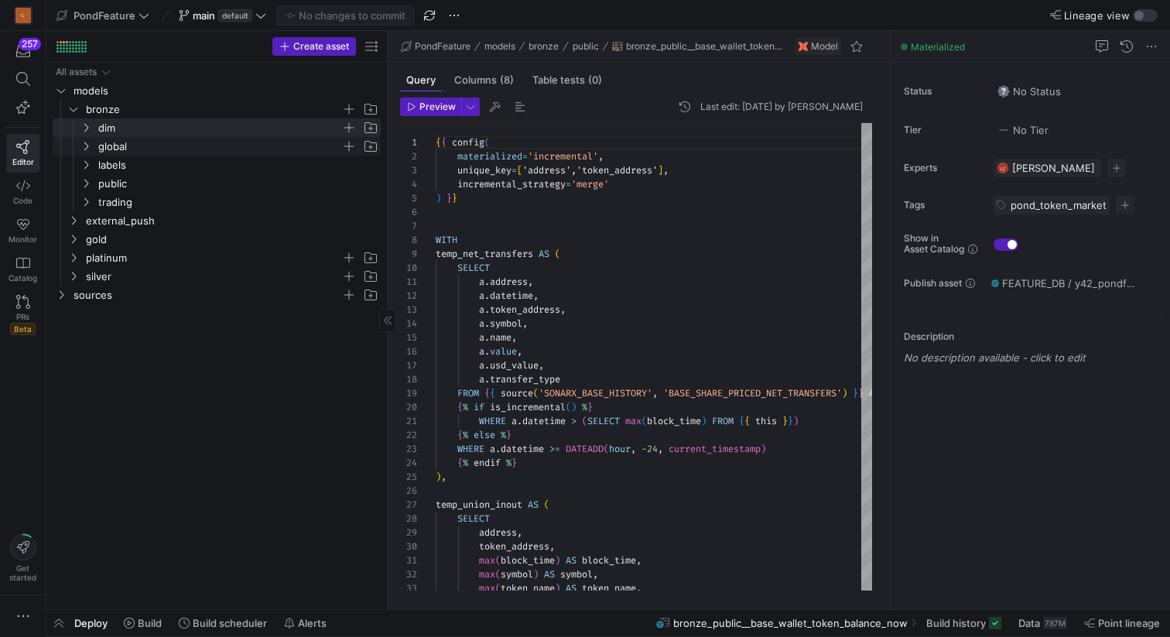
click at [88, 152] on span "global" at bounding box center [229, 146] width 302 height 17
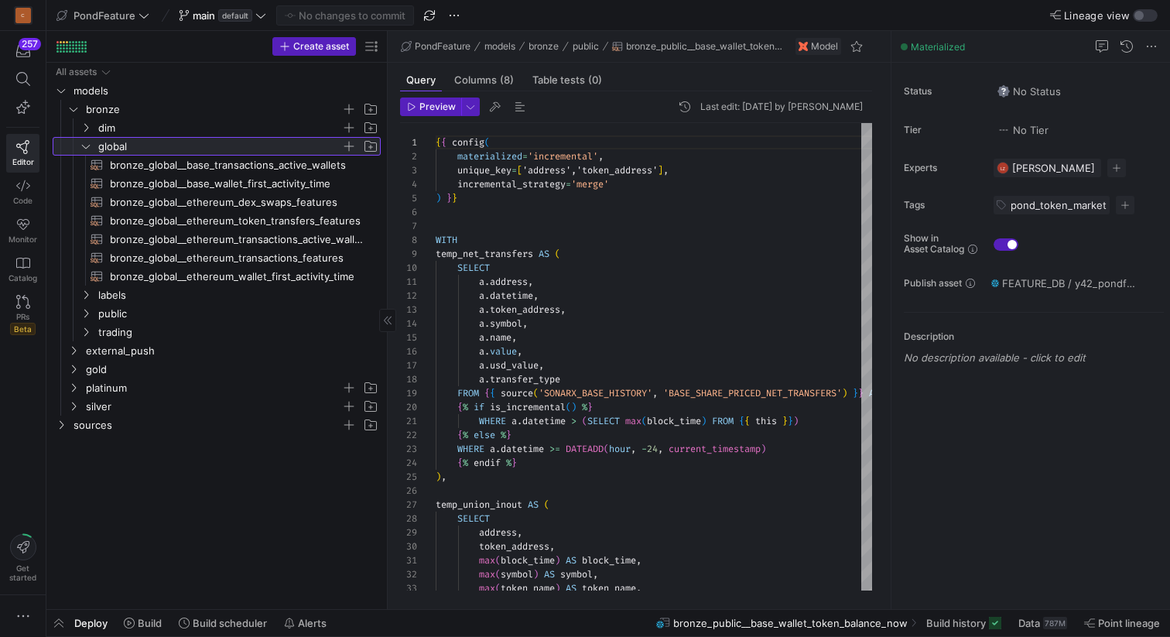
click at [88, 152] on span "global" at bounding box center [229, 146] width 302 height 17
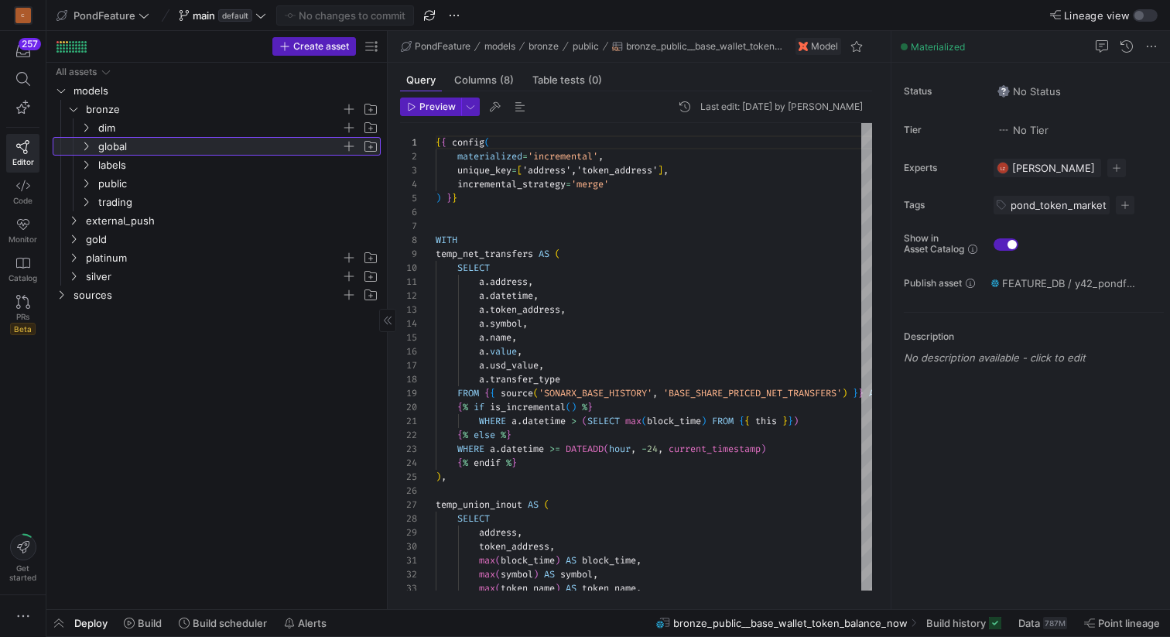
click at [88, 152] on span "global" at bounding box center [229, 146] width 302 height 17
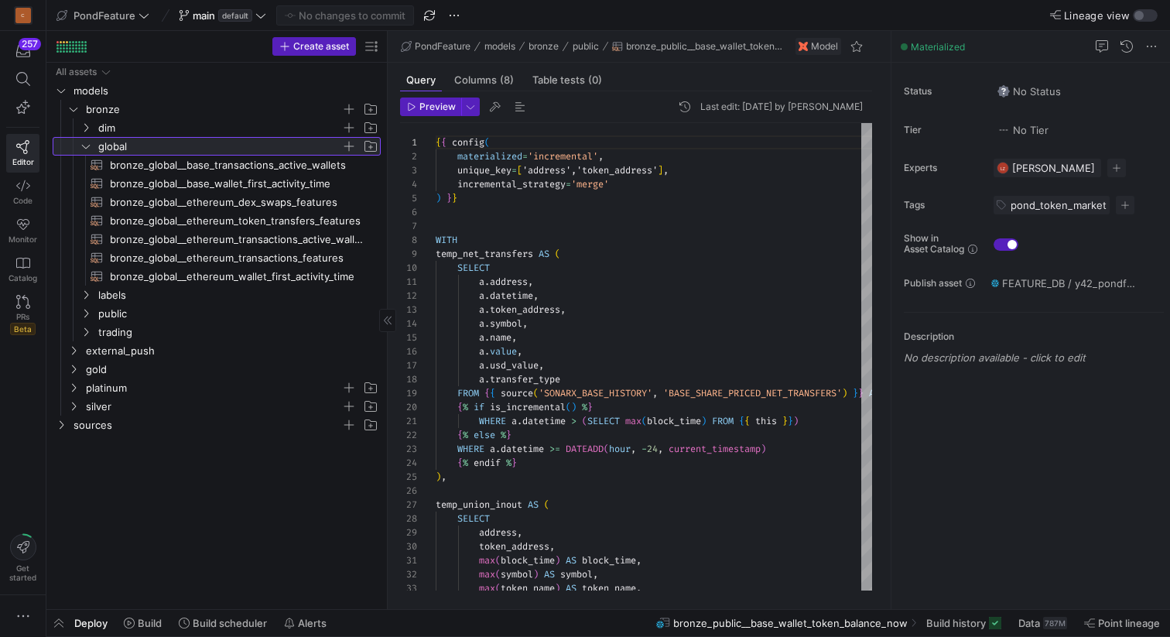
click at [88, 152] on span "global" at bounding box center [229, 146] width 302 height 17
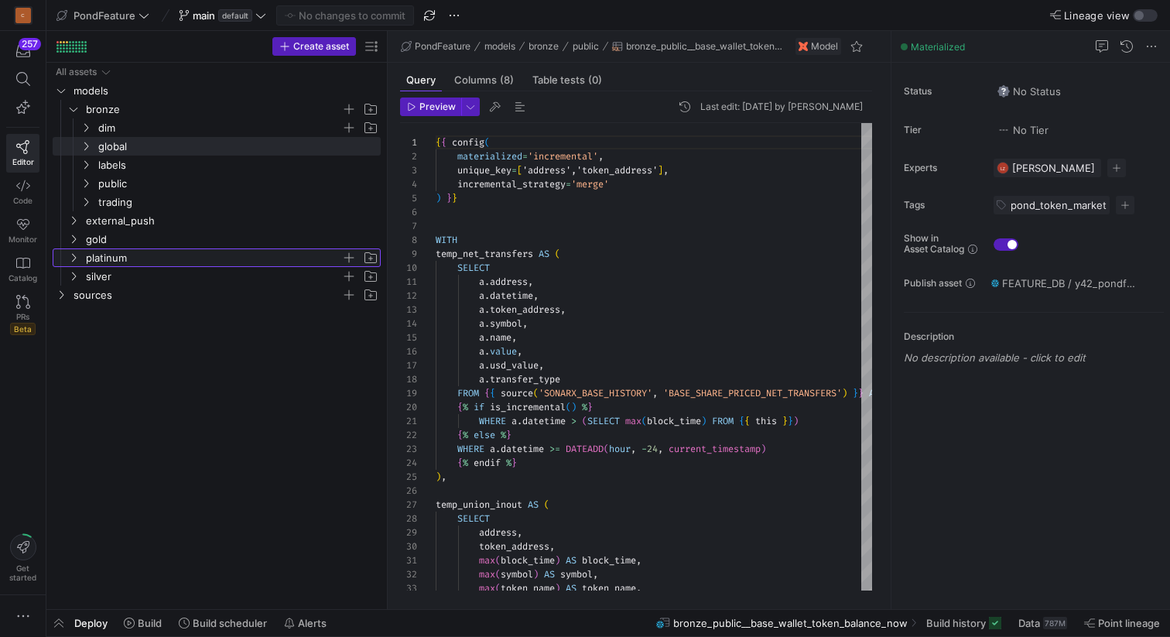
click at [72, 257] on icon "Press SPACE to select this row." at bounding box center [73, 257] width 11 height 9
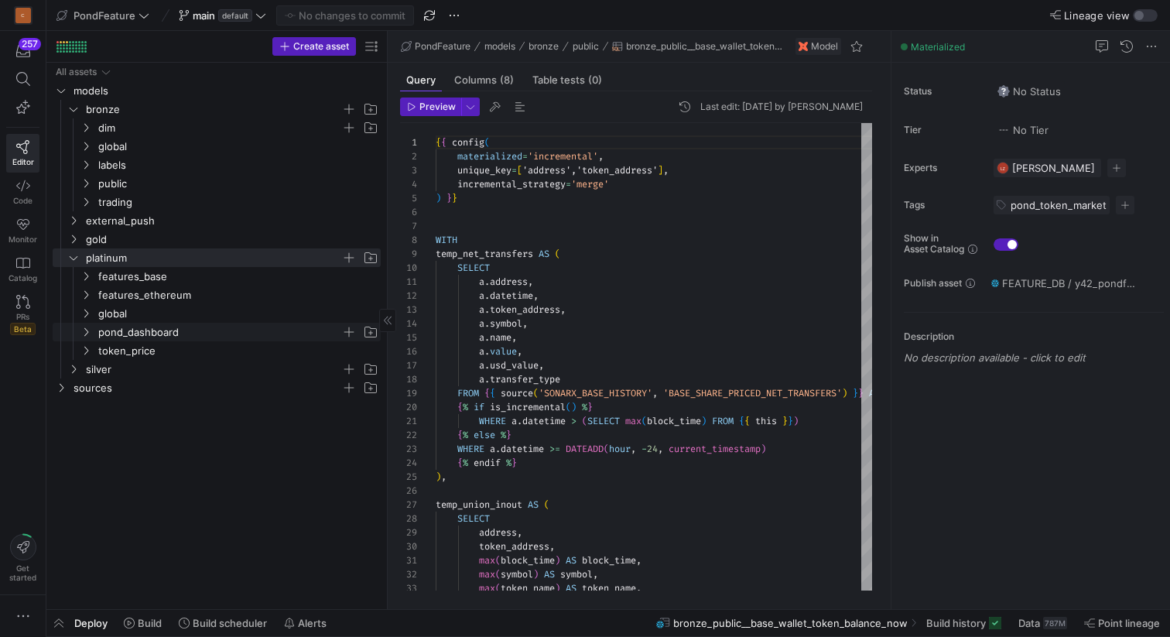
click at [93, 332] on span "pond_dashboard" at bounding box center [229, 331] width 302 height 17
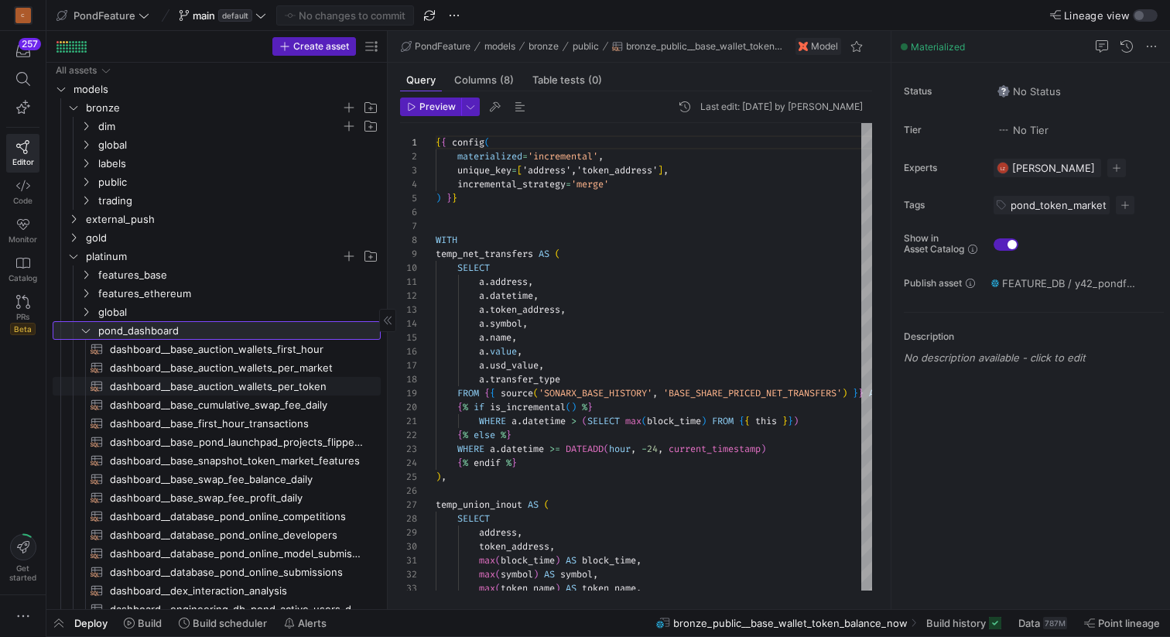
scroll to position [0, 0]
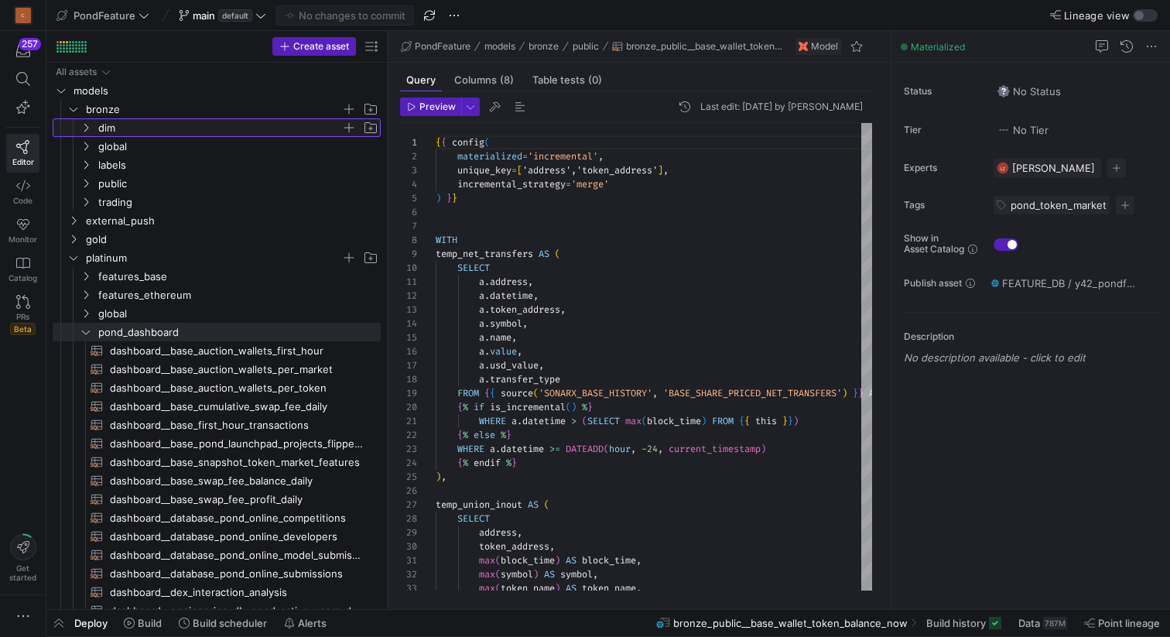
click at [90, 128] on icon "Press SPACE to select this row." at bounding box center [85, 127] width 11 height 9
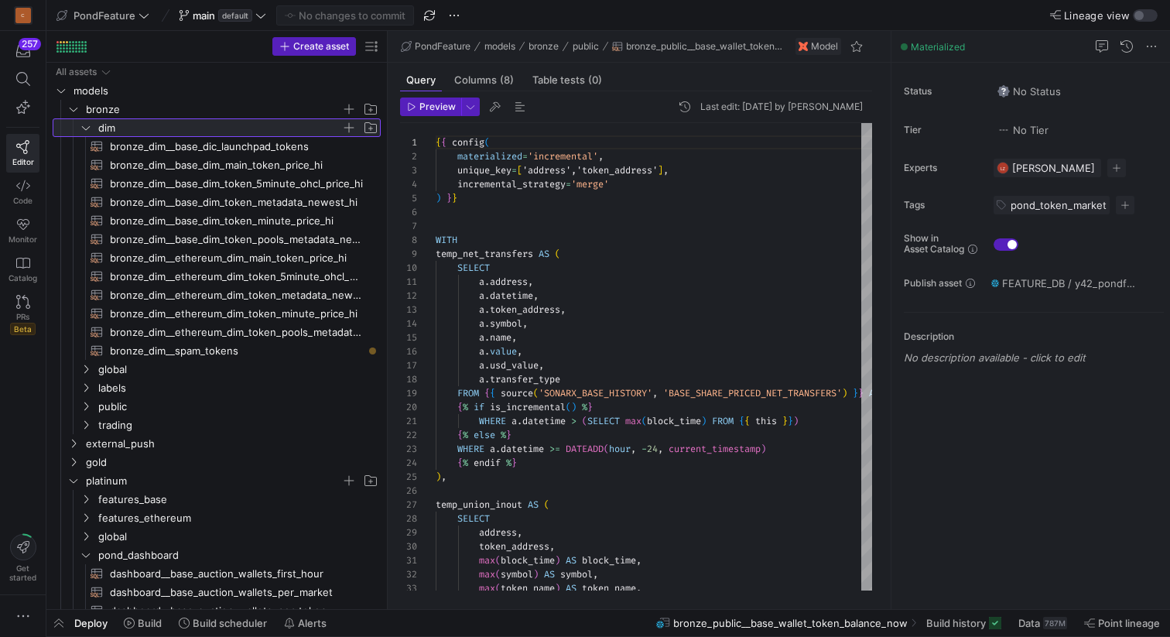
click at [90, 128] on icon at bounding box center [85, 127] width 11 height 9
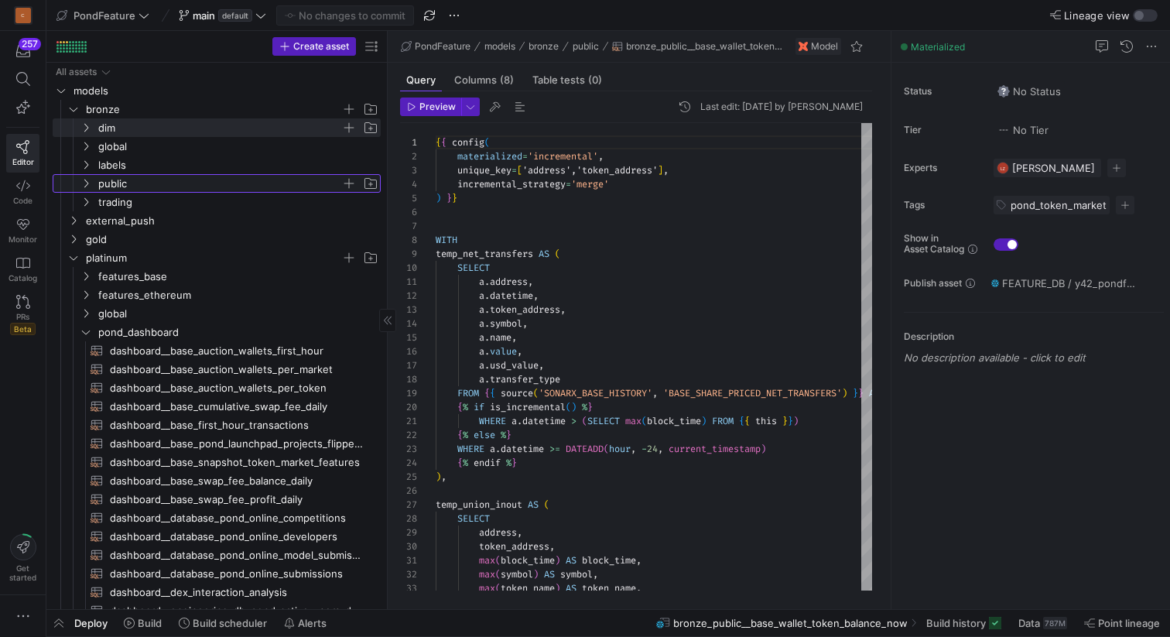
click at [92, 180] on span "public" at bounding box center [229, 183] width 302 height 17
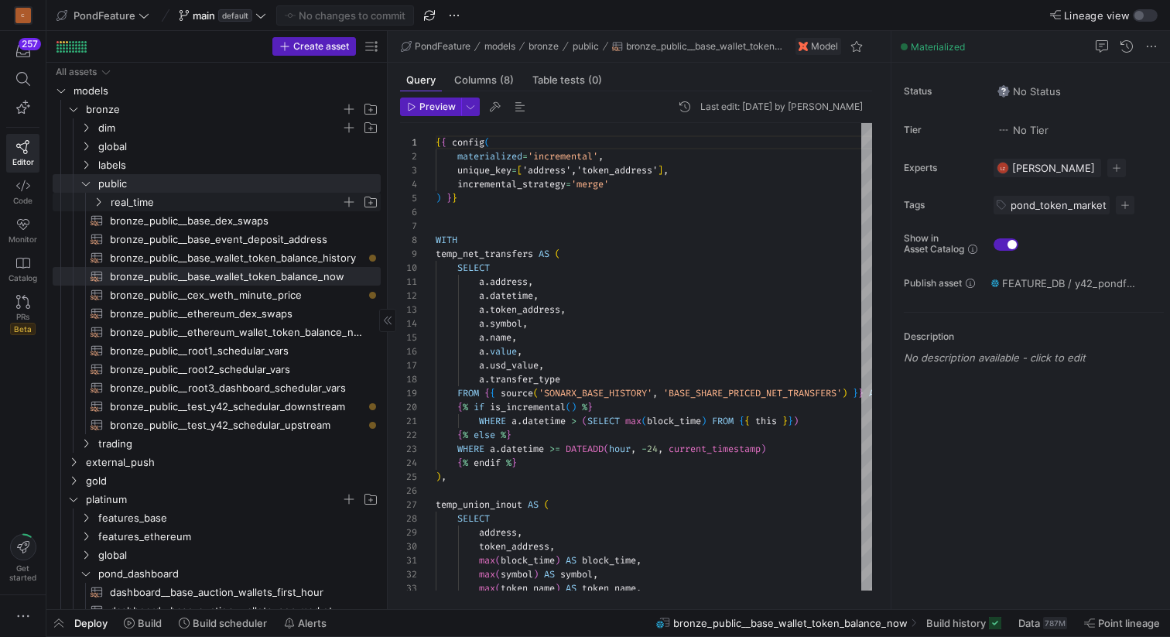
click at [132, 200] on span "real_time" at bounding box center [226, 202] width 231 height 18
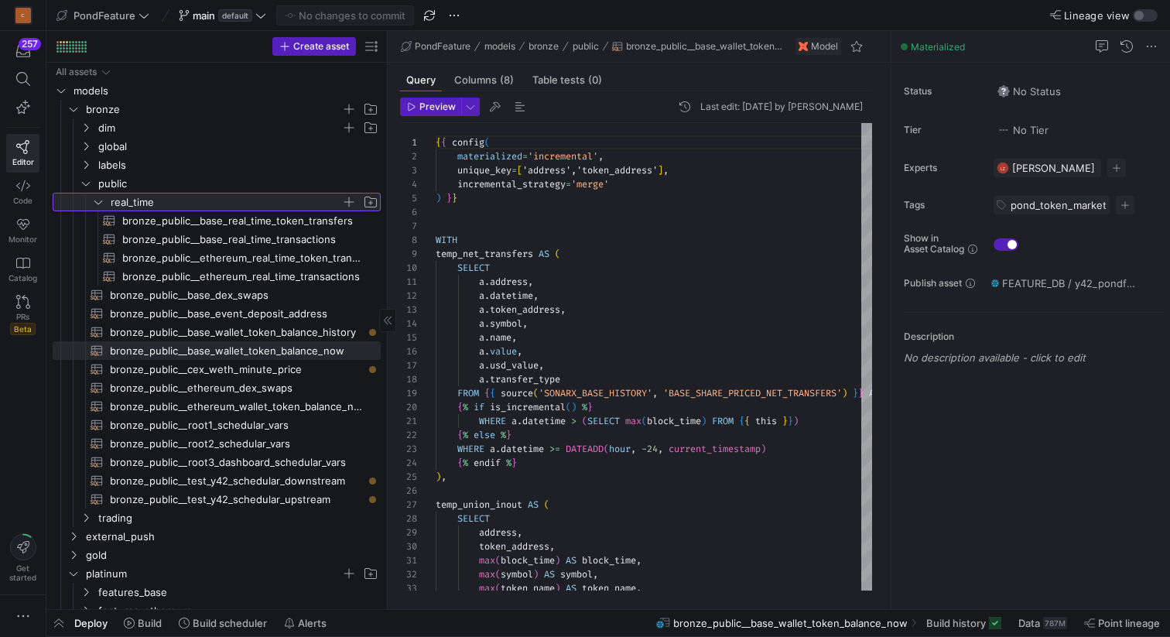
click at [132, 200] on span "real_time" at bounding box center [226, 202] width 231 height 18
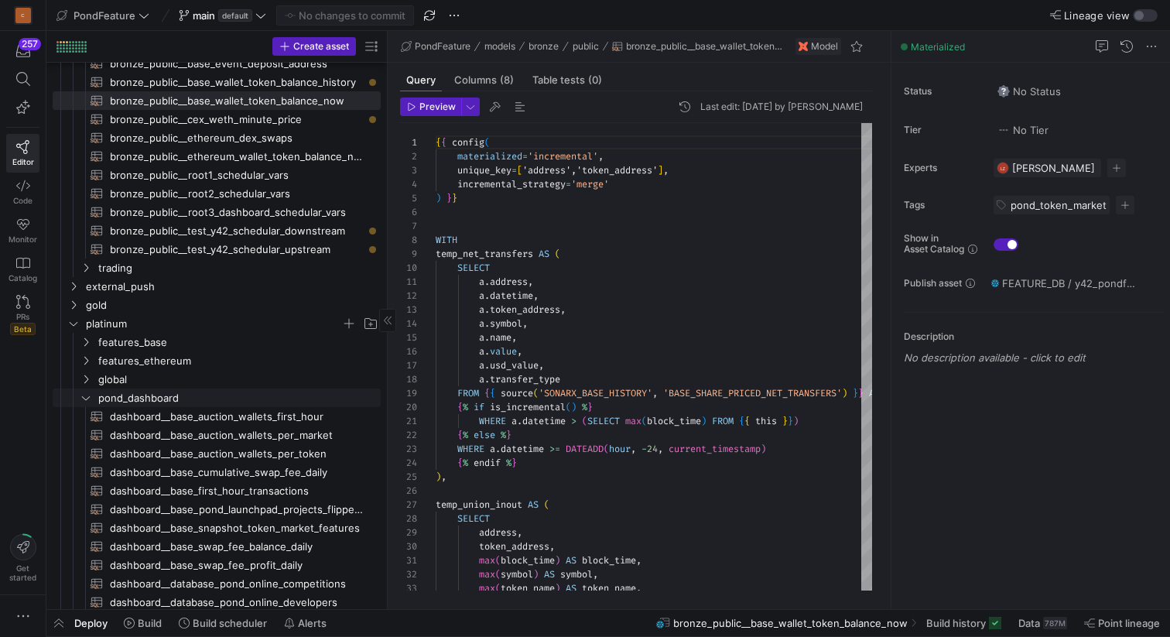
scroll to position [193, 0]
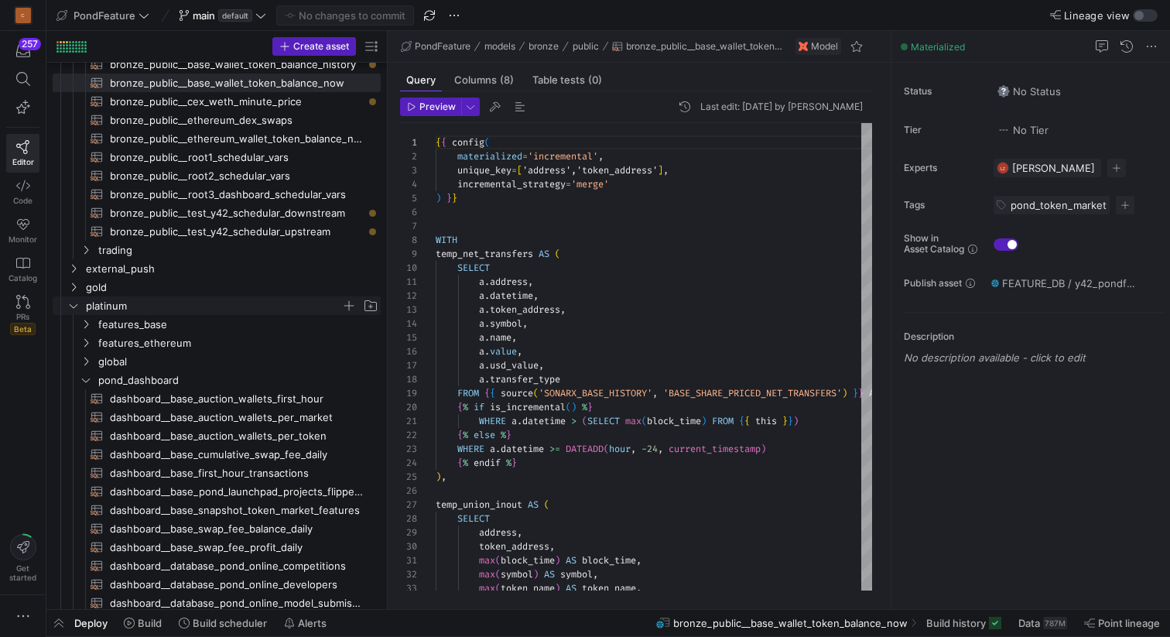
click at [74, 306] on icon "Press SPACE to select this row." at bounding box center [73, 305] width 11 height 9
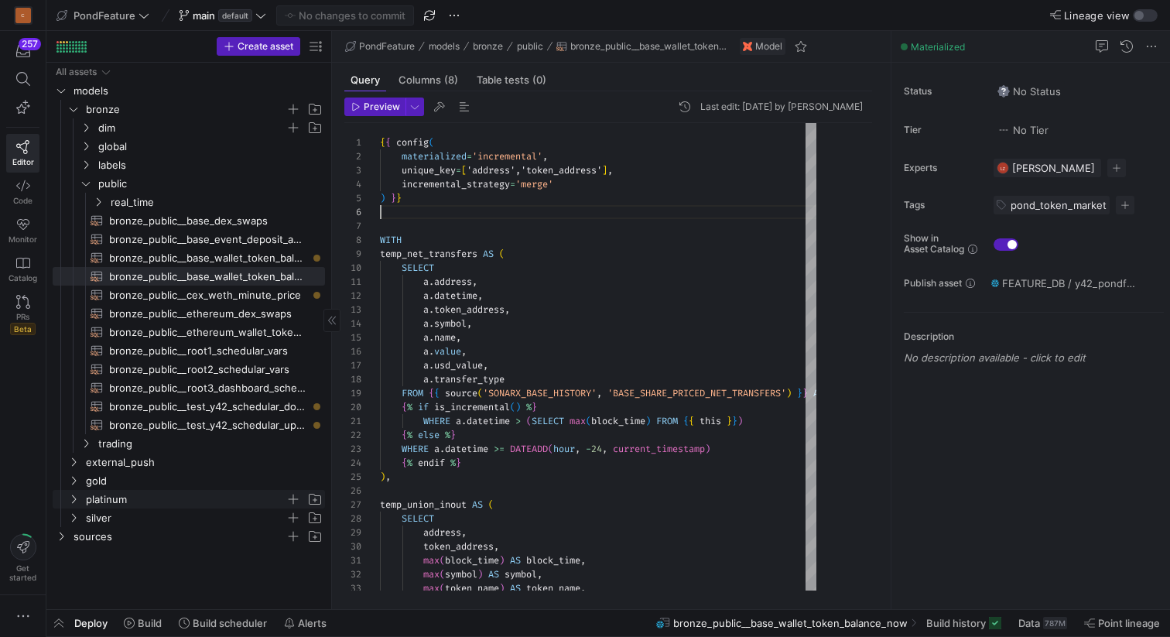
drag, startPoint x: 385, startPoint y: 348, endPoint x: 330, endPoint y: 346, distance: 55.8
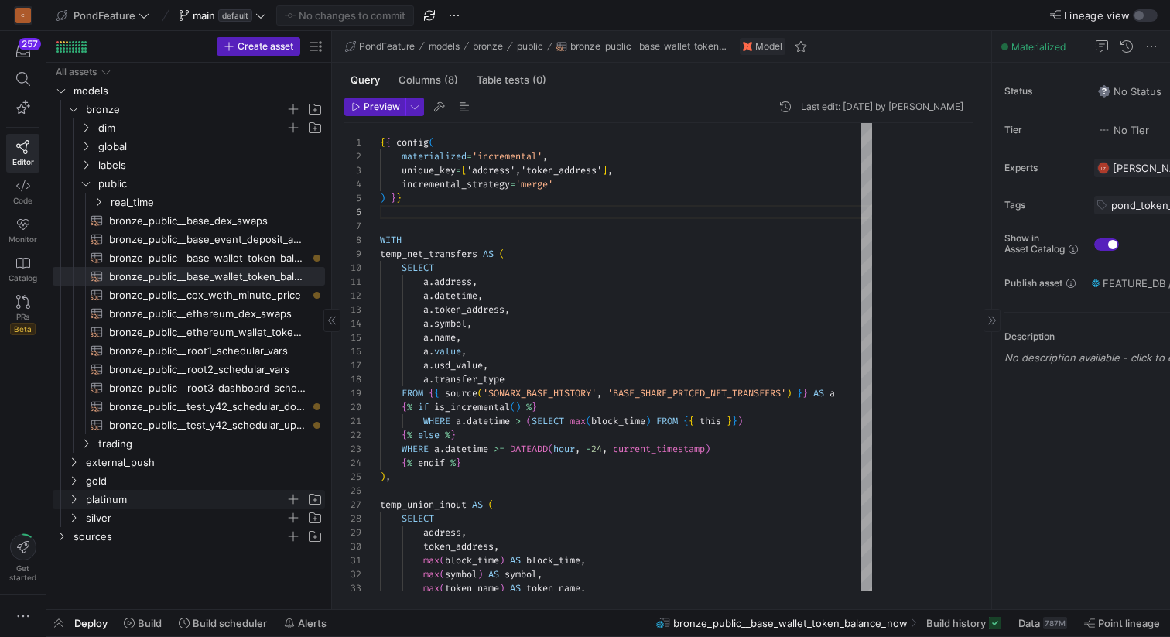
drag, startPoint x: 891, startPoint y: 384, endPoint x: 995, endPoint y: 378, distance: 103.9
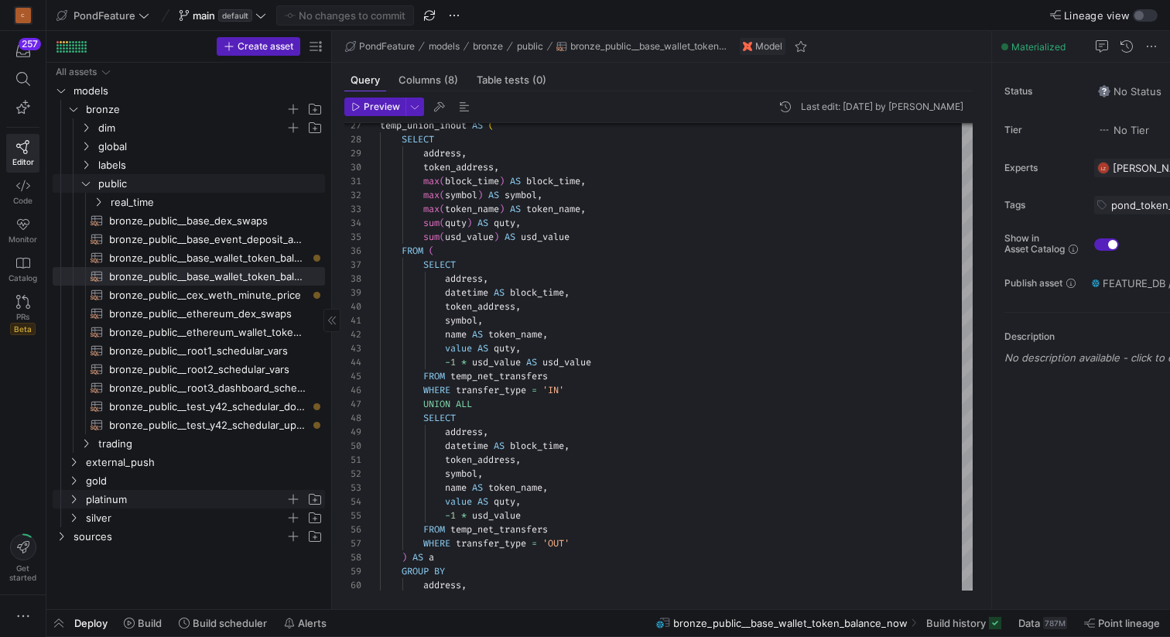
click at [90, 180] on icon "Press SPACE to select this row." at bounding box center [85, 183] width 11 height 9
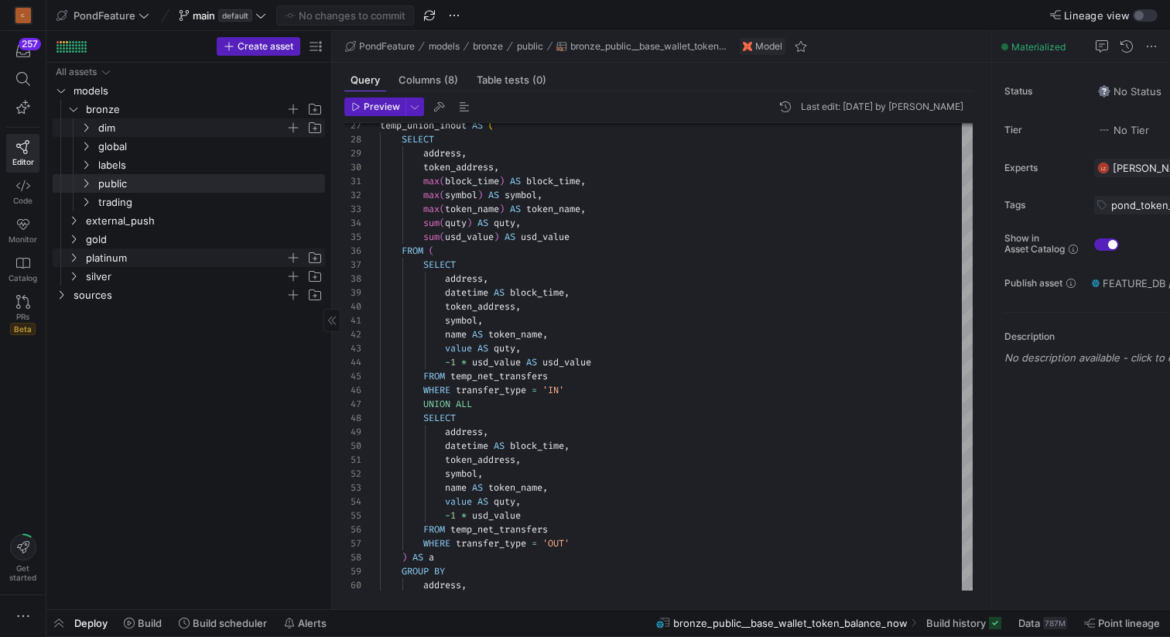
click at [90, 125] on icon "Press SPACE to select this row." at bounding box center [85, 127] width 11 height 9
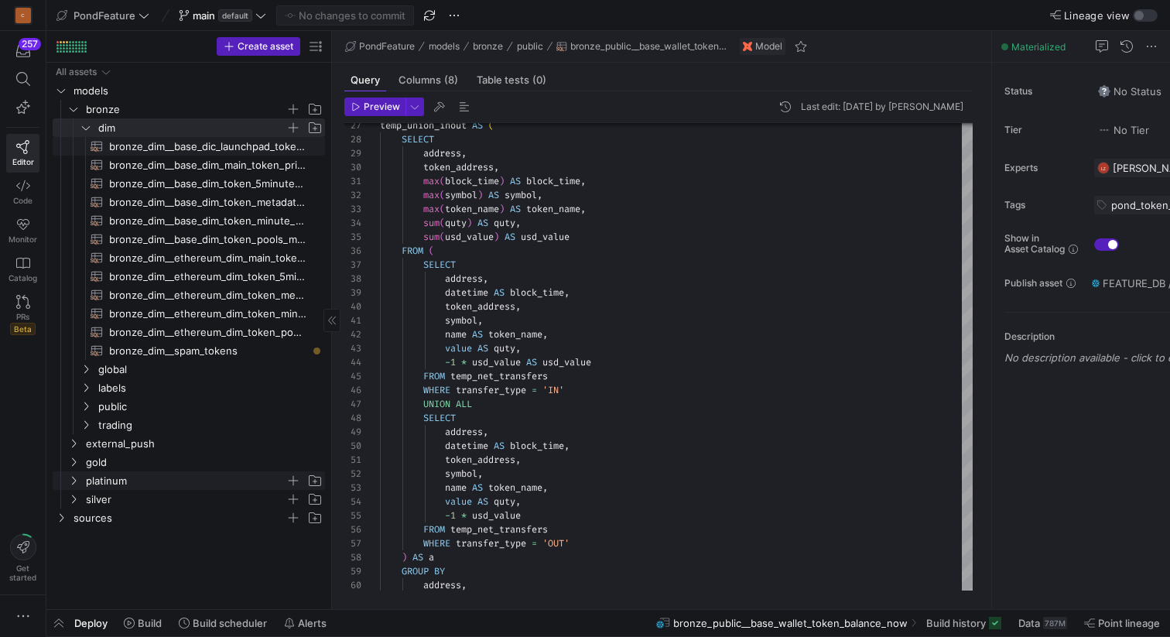
click at [203, 145] on span "bronze_dim__base_dic_launchpad_tokens​​​​​​​​​​" at bounding box center [208, 147] width 198 height 18
type textarea "{{ config( materialized='incremental', unique_key=['token_addr'], incremental_s…"
